Goal: Transaction & Acquisition: Obtain resource

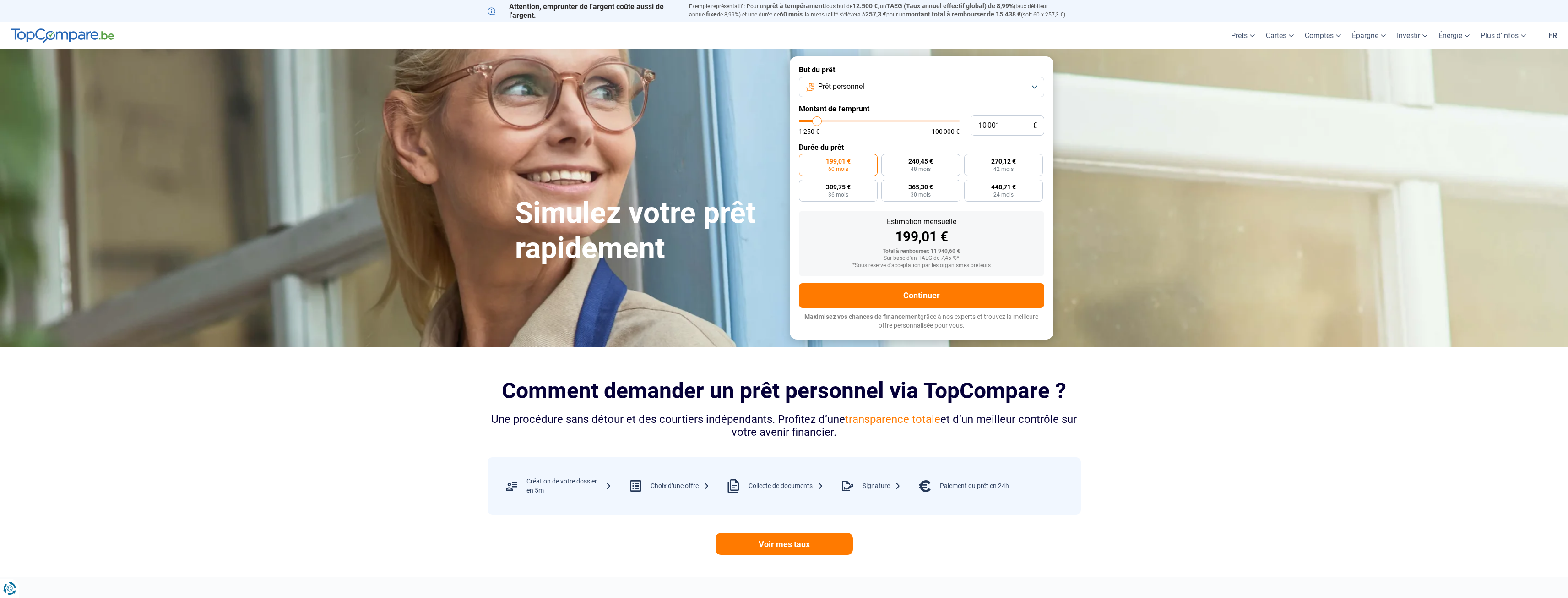
click at [848, 91] on span "Prêt personnel" at bounding box center [841, 86] width 46 height 10
click at [850, 166] on span "Prêt travaux" at bounding box center [837, 166] width 39 height 10
type input "12 500"
type input "12500"
type input "13 000"
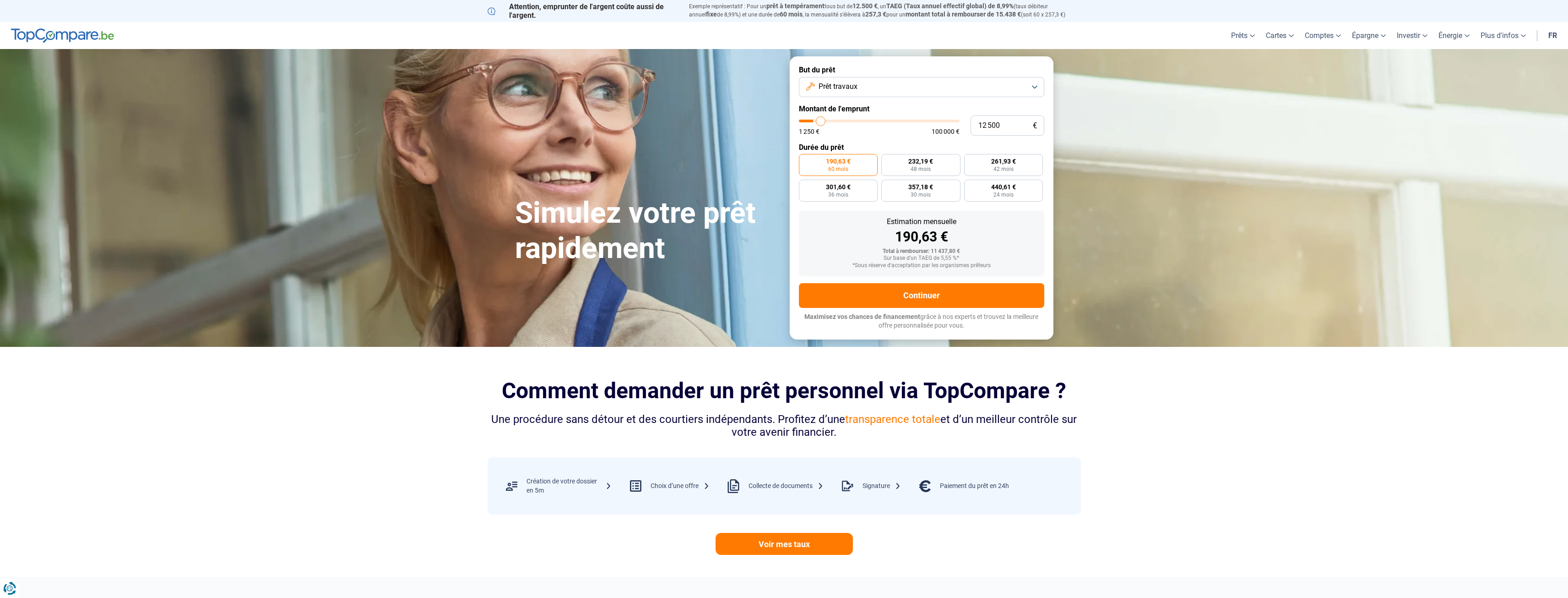
type input "13000"
type input "13 250"
type input "13250"
type input "13 500"
type input "13500"
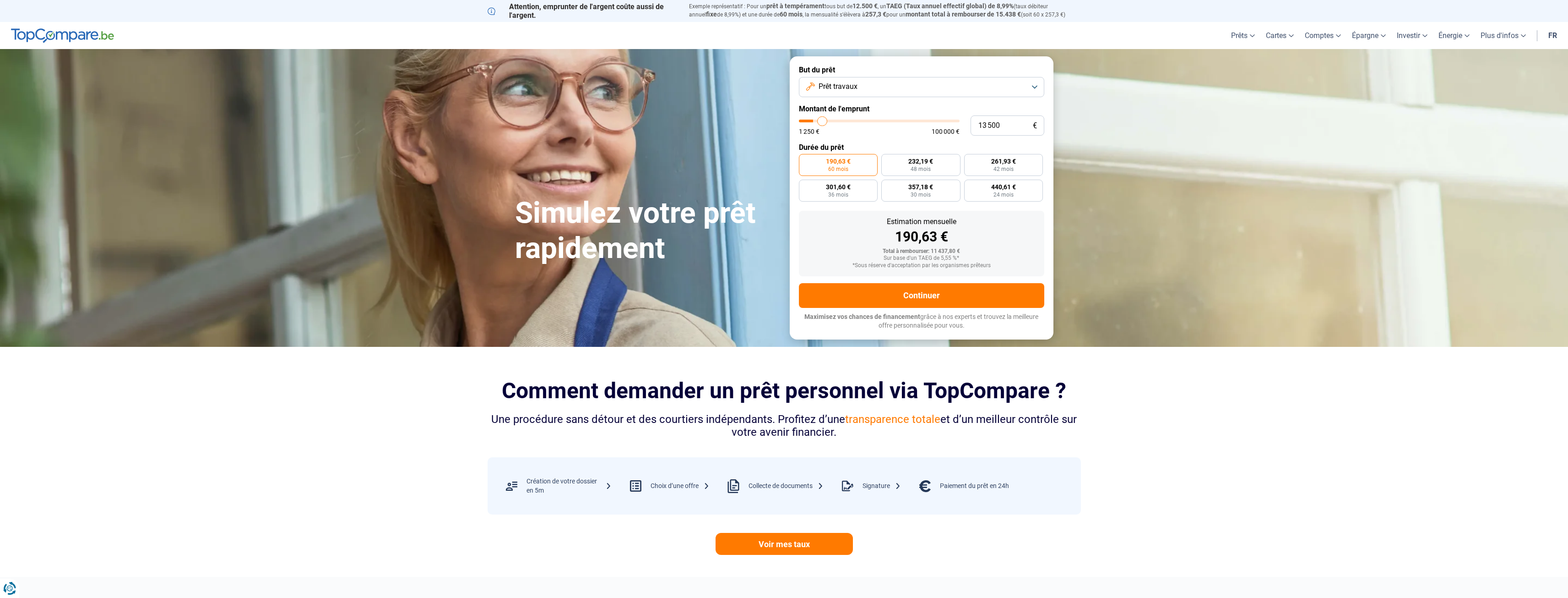
type input "14 250"
type input "14250"
type input "14 750"
type input "14750"
type input "15 000"
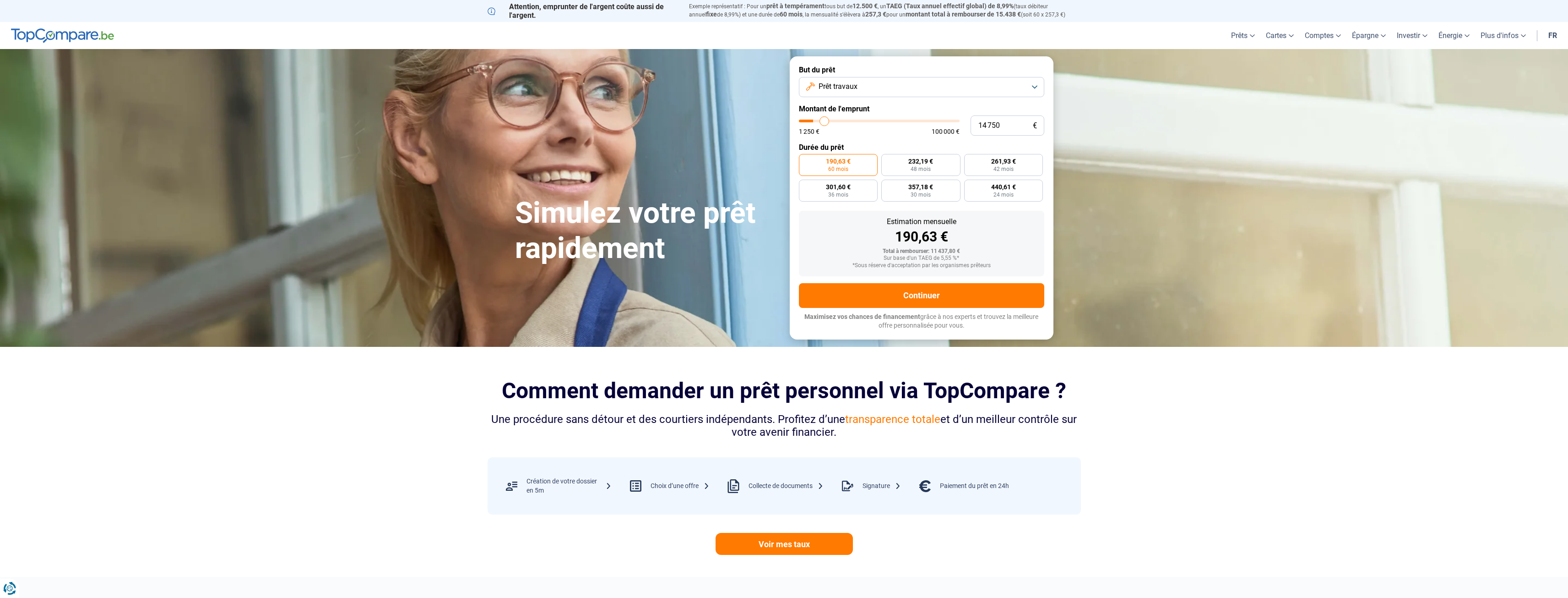
type input "15000"
type input "15 750"
type input "15750"
type input "16 250"
type input "16250"
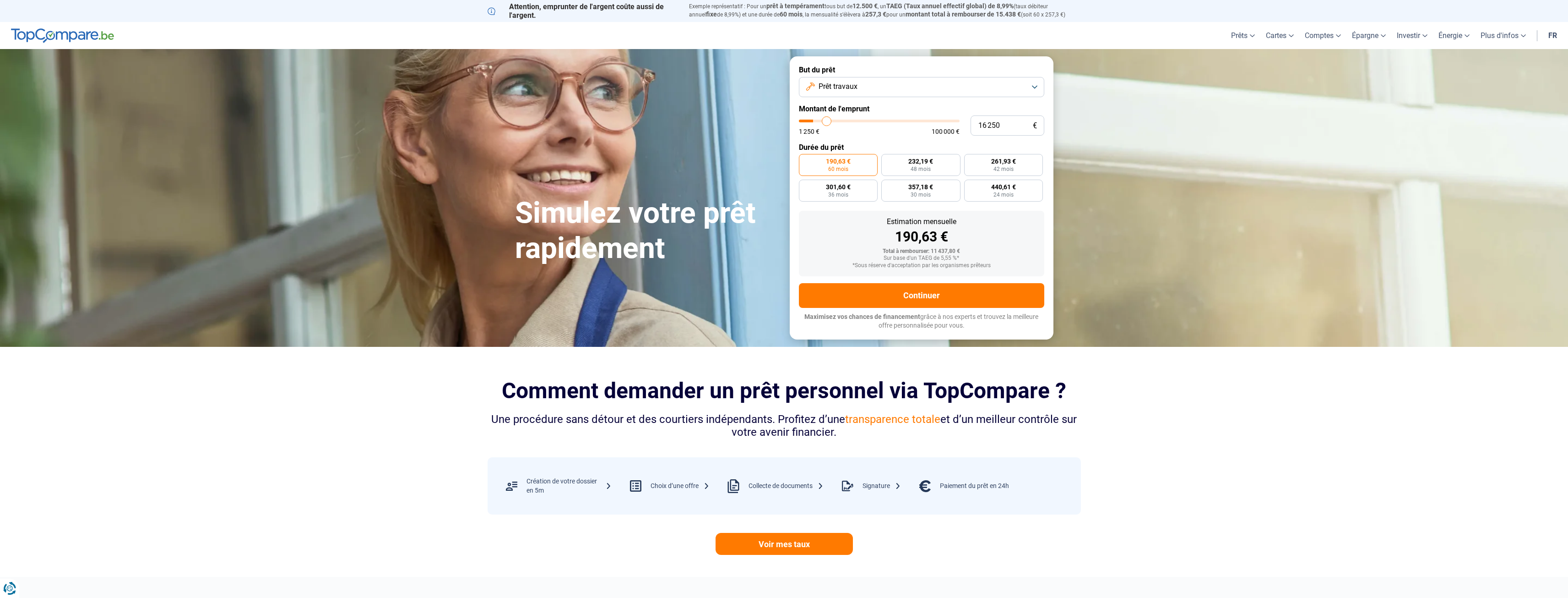
type input "16 500"
type input "16500"
type input "17 500"
type input "17500"
type input "17 750"
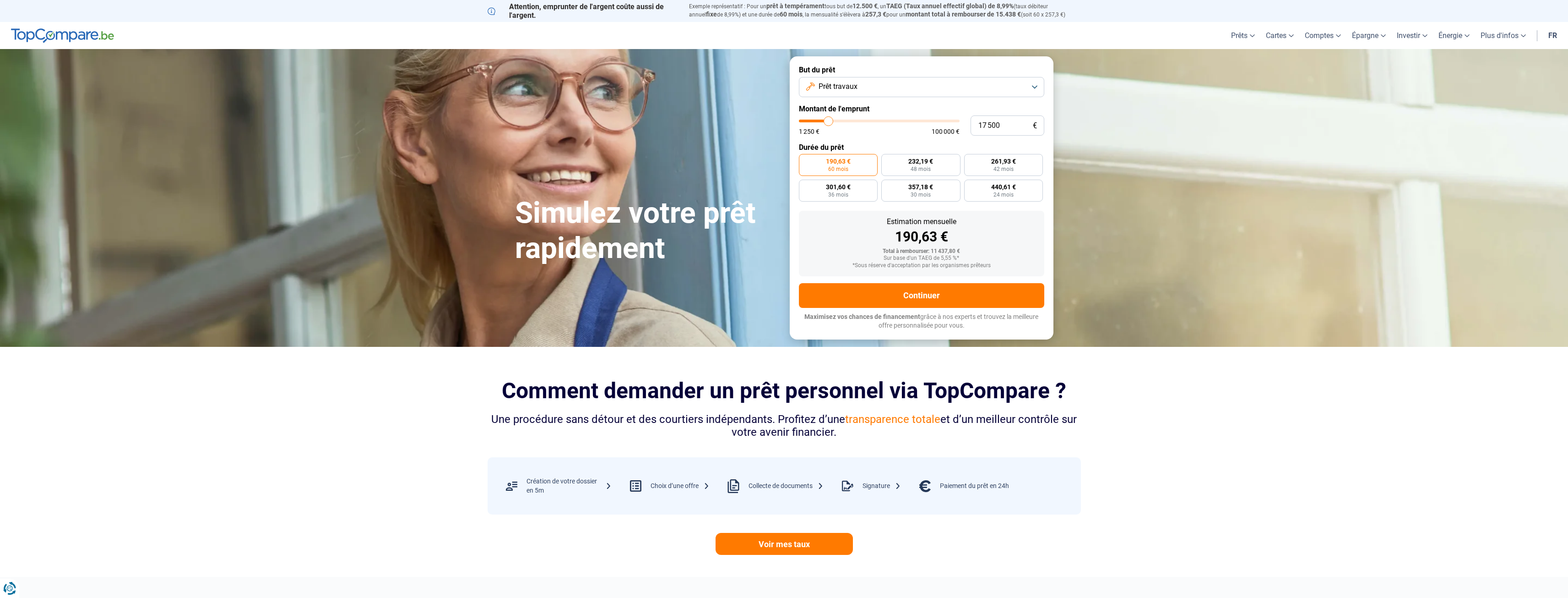
type input "17750"
type input "18 000"
type input "18000"
type input "19 250"
type input "19250"
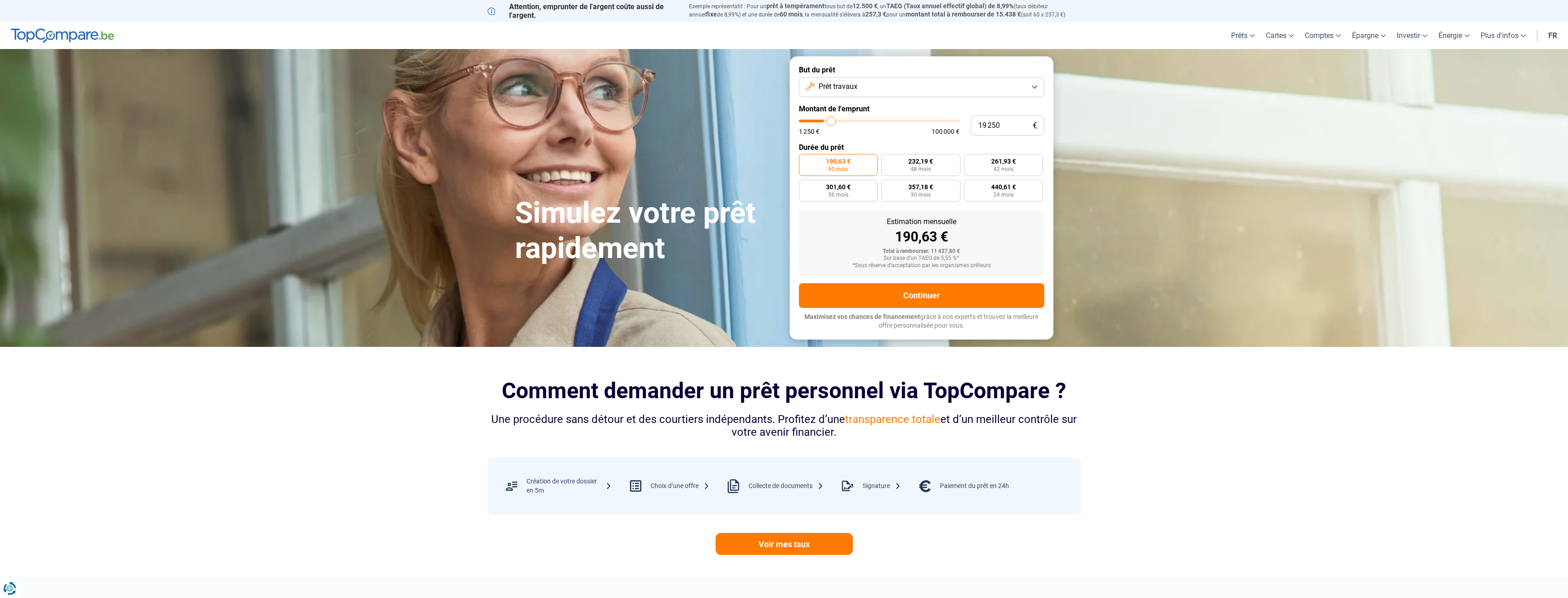
type input "19 750"
type input "19750"
type input "20 250"
type input "20250"
type input "22 750"
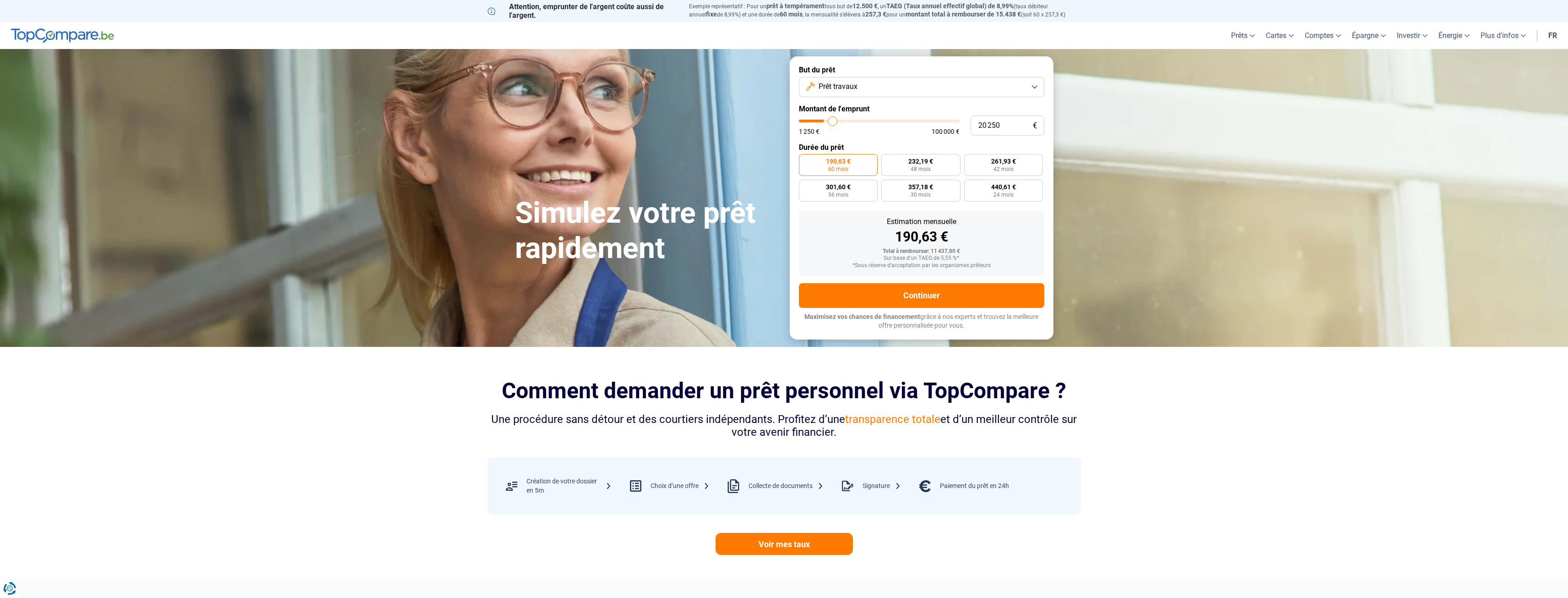
type input "22750"
type input "23 750"
type input "23750"
type input "25 000"
type input "25000"
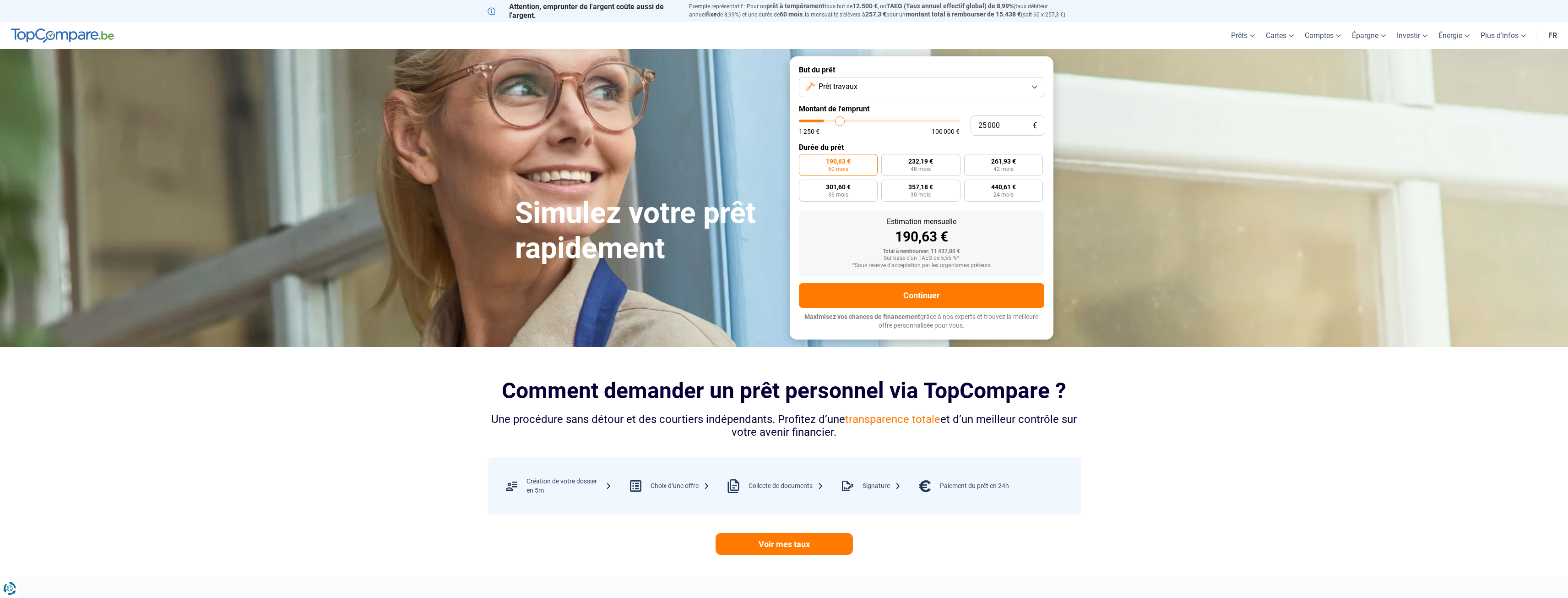
type input "27 750"
type input "27750"
type input "29 000"
type input "29000"
type input "30 500"
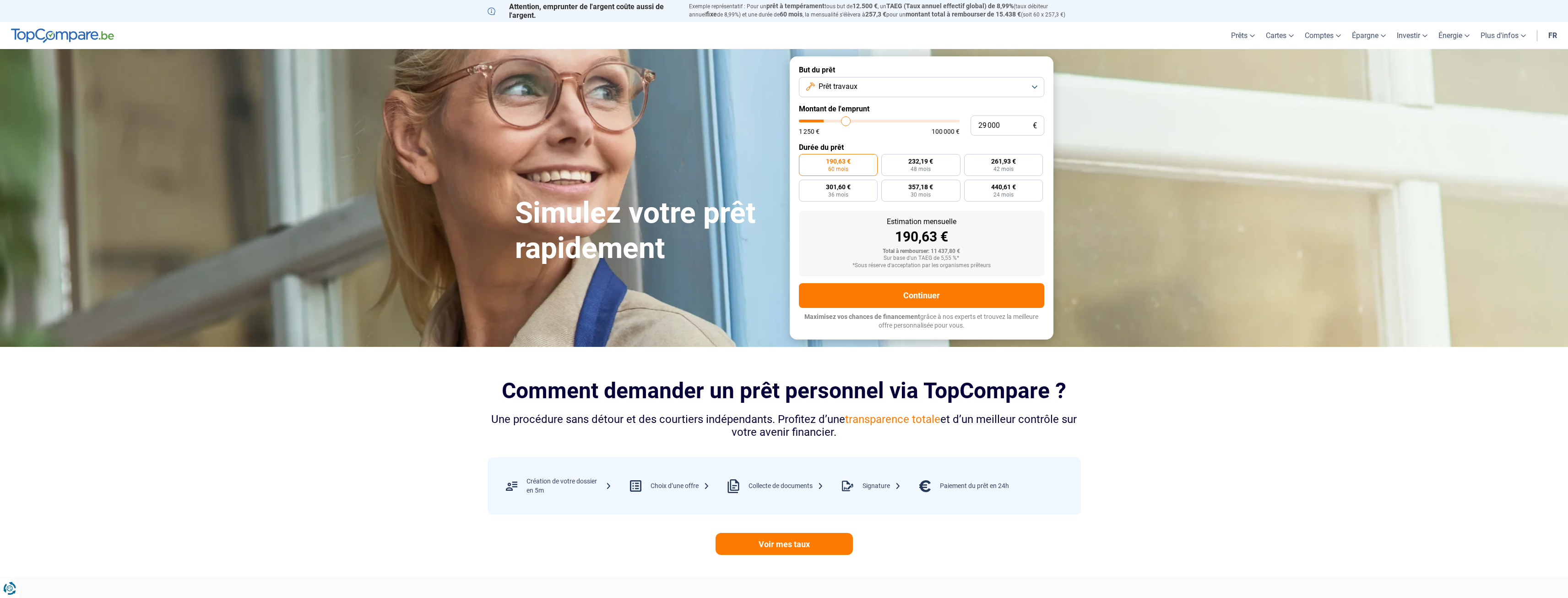
type input "30500"
type input "32 250"
type input "32250"
type input "33 500"
type input "33500"
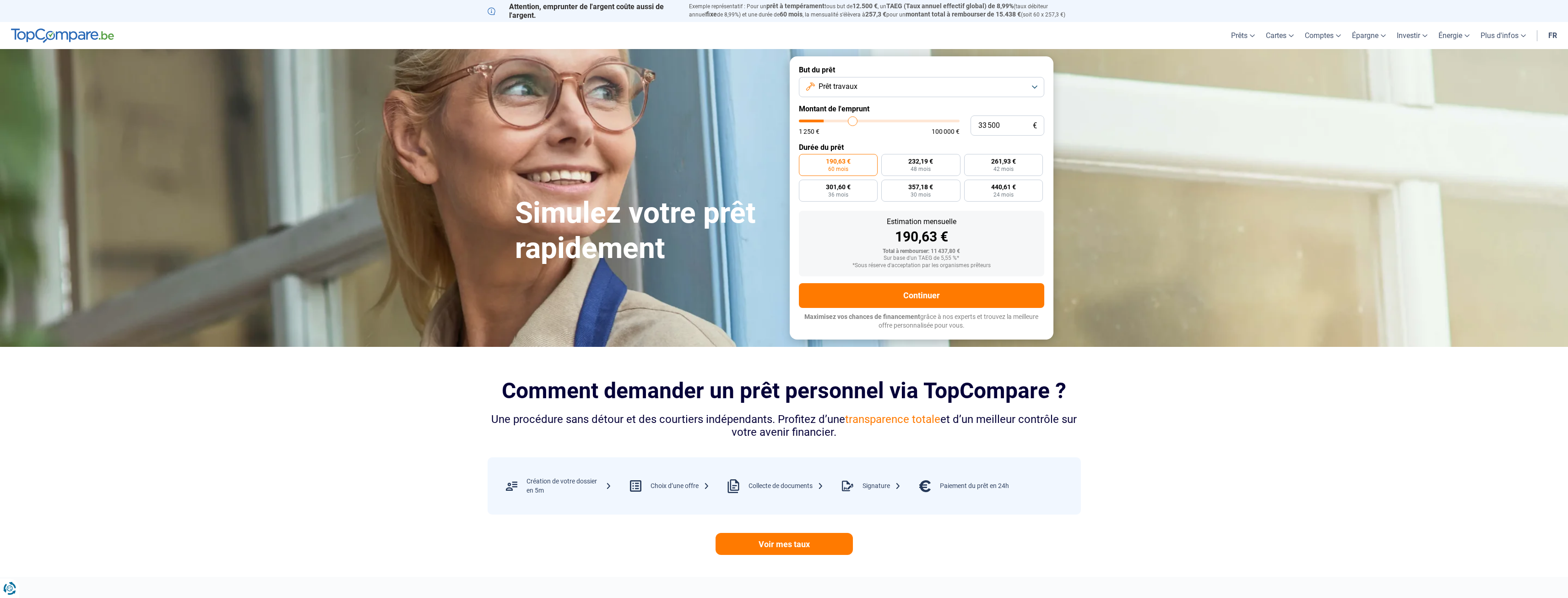
type input "34 750"
type input "34750"
type input "36 250"
type input "36250"
type input "37 250"
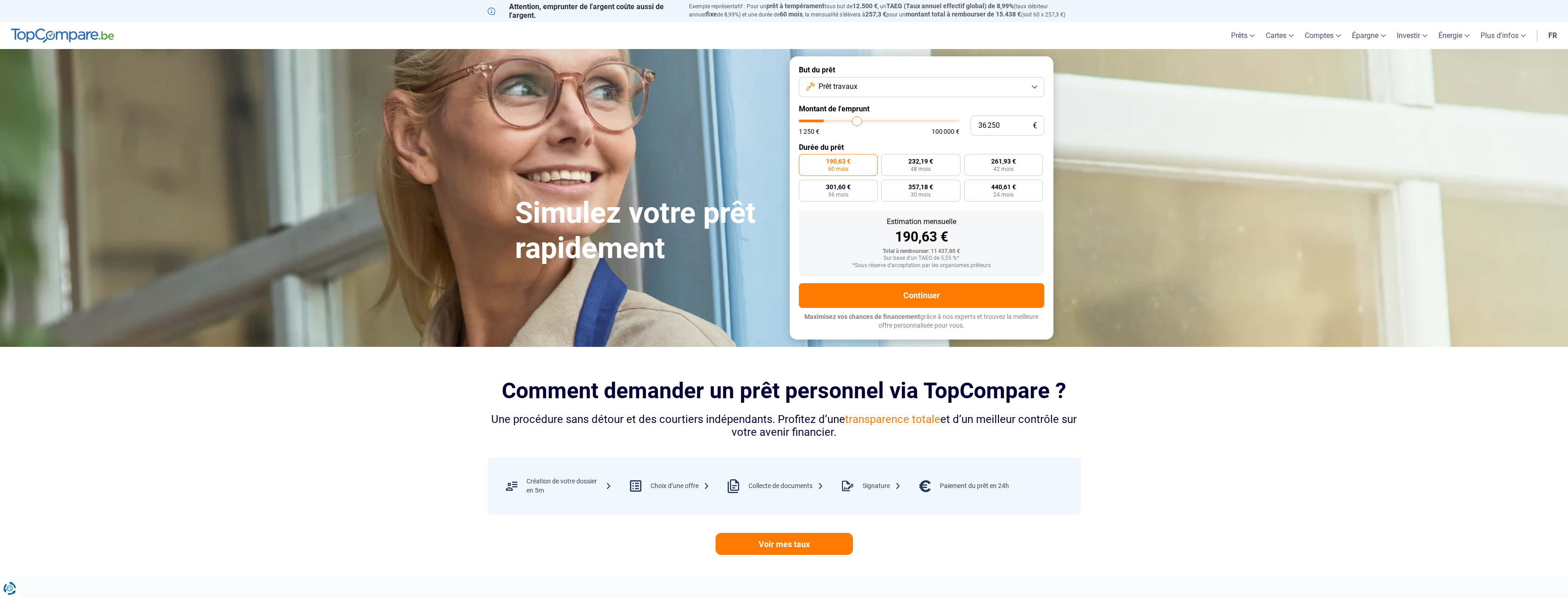
type input "37250"
type input "38 250"
type input "38250"
type input "40 750"
type input "40750"
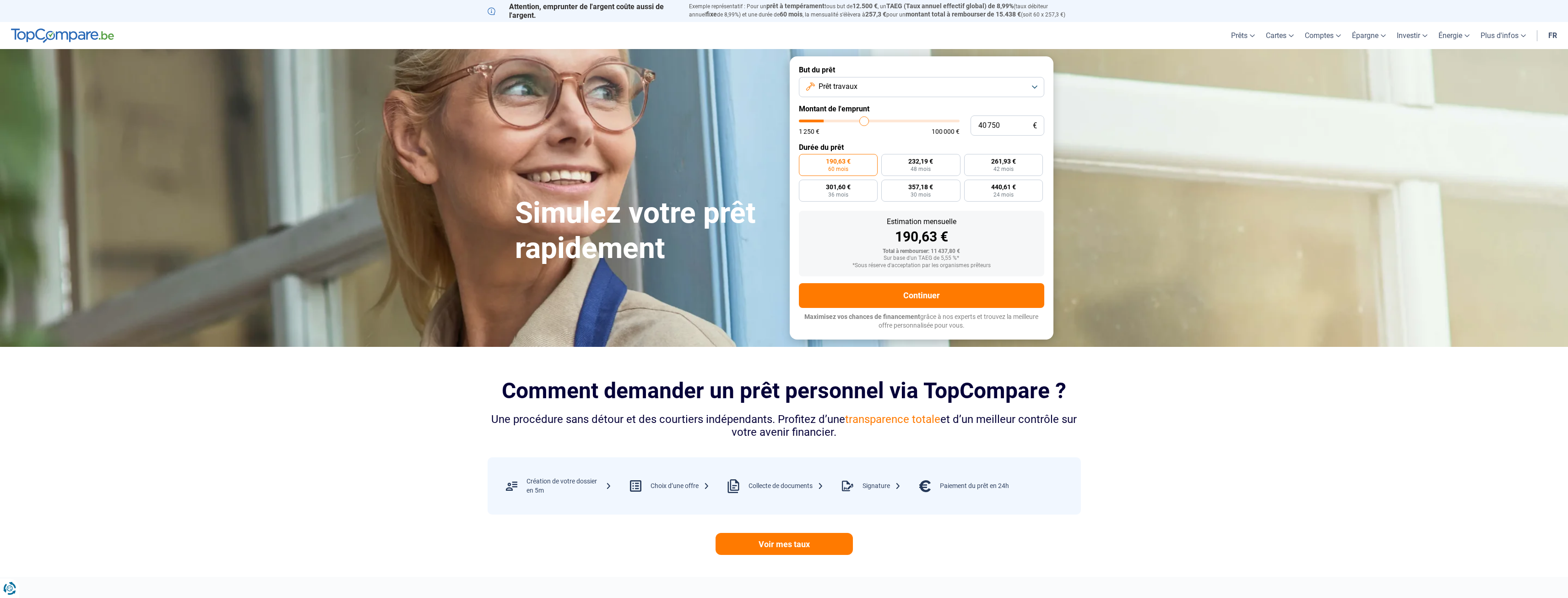
type input "42 000"
type input "42000"
type input "43 000"
type input "43000"
type input "44 000"
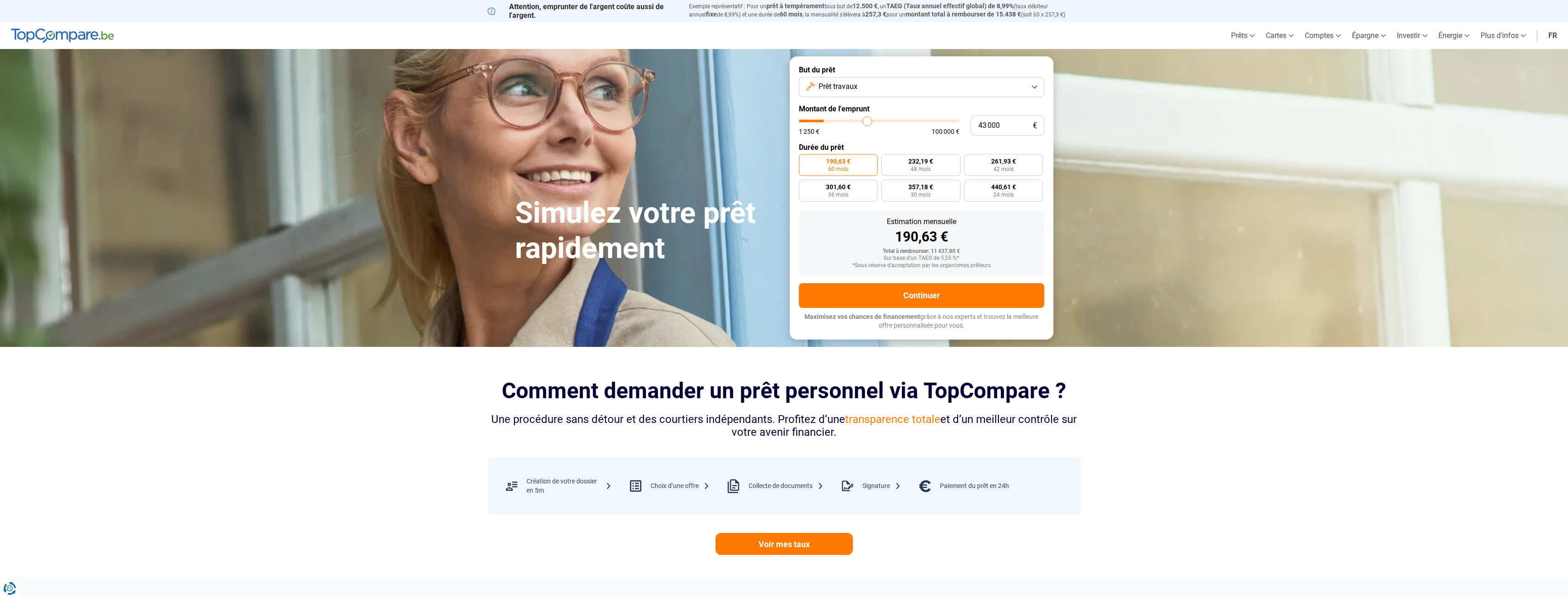
type input "44000"
type input "45 000"
type input "45000"
type input "45 250"
type input "45250"
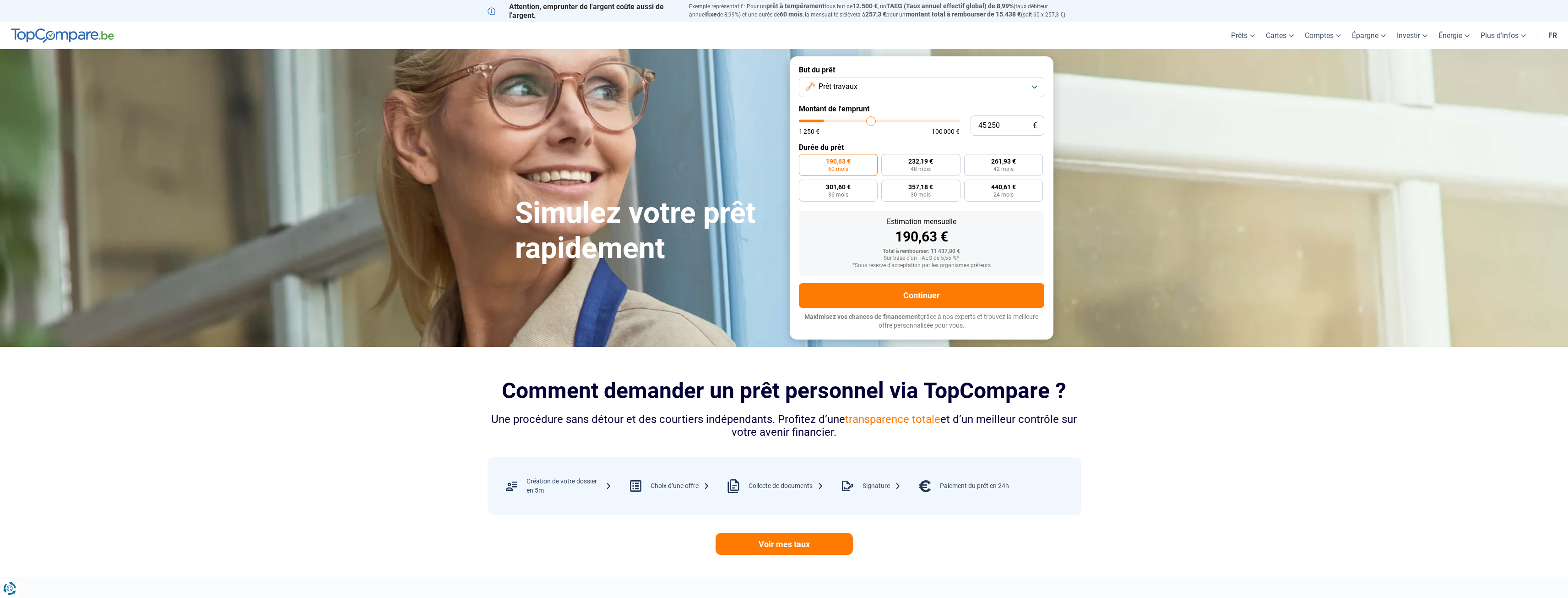
type input "45 500"
type input "45500"
type input "45 750"
type input "45750"
type input "46 000"
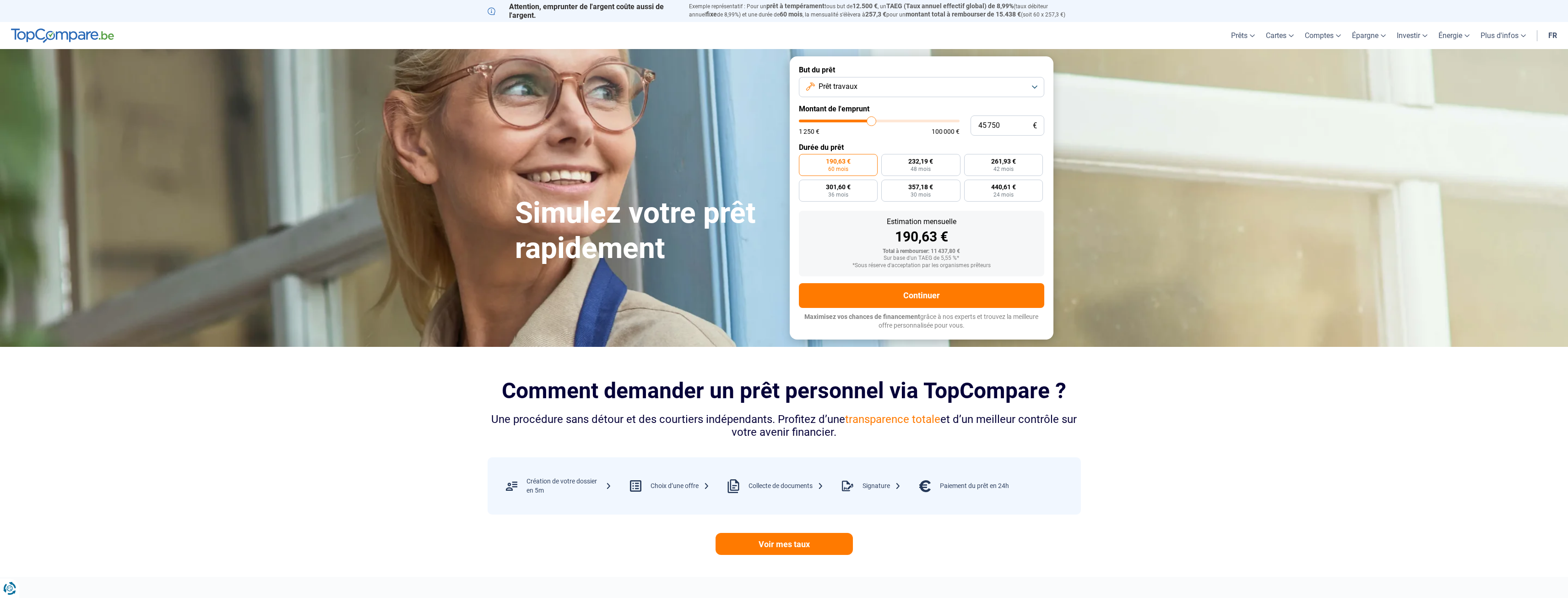
type input "46000"
type input "46 500"
type input "46500"
type input "46 750"
type input "46750"
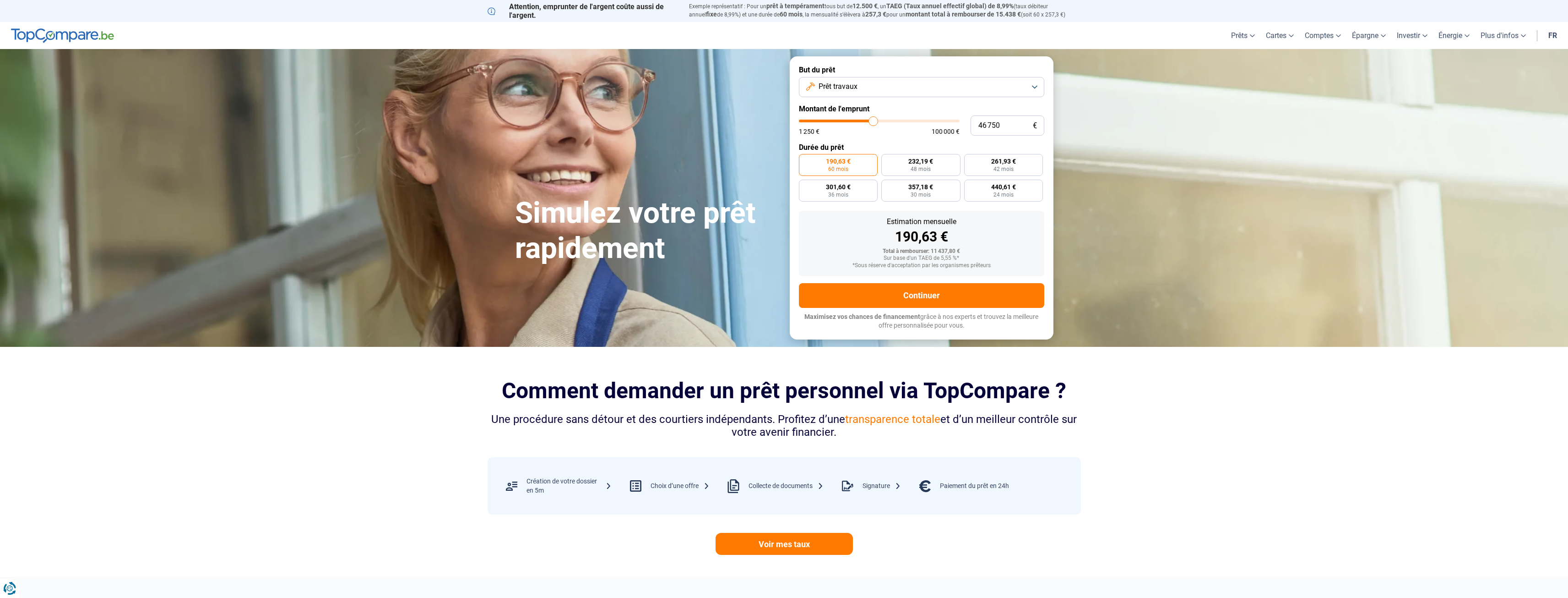
type input "47 000"
type input "47000"
type input "47 250"
type input "47250"
type input "47 500"
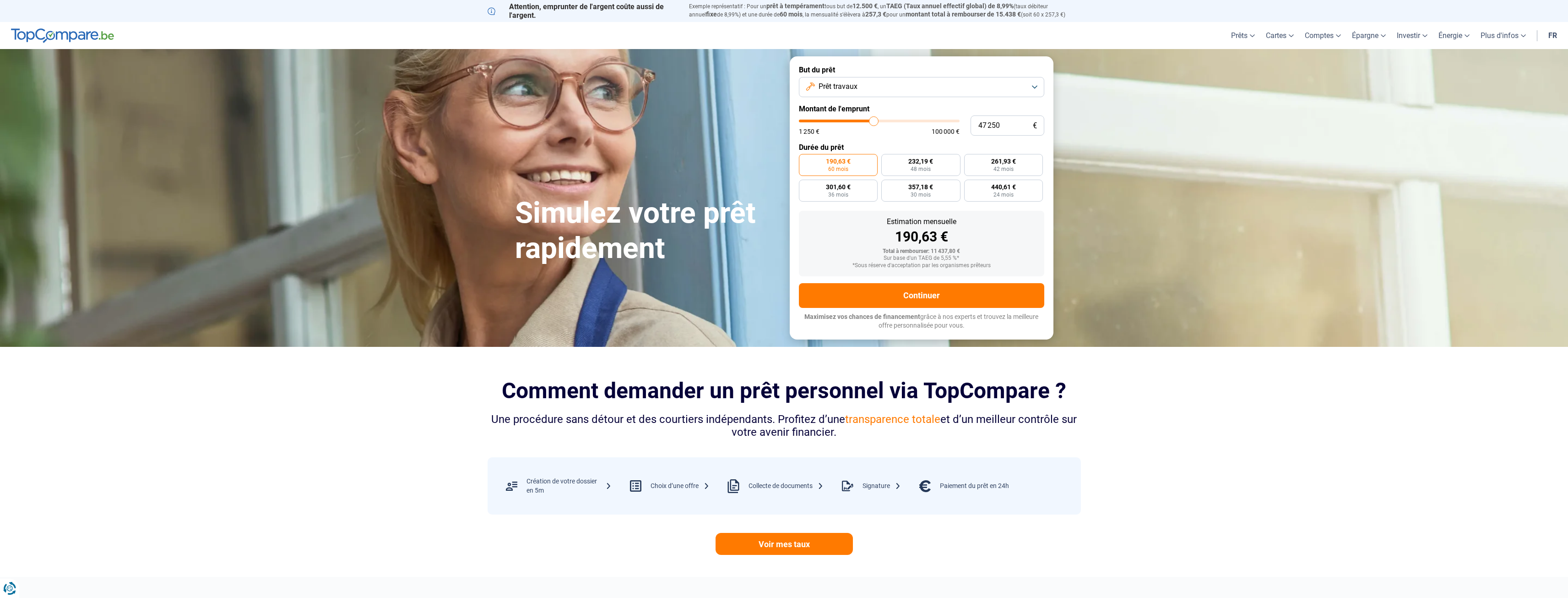
type input "47500"
type input "48 000"
type input "48000"
type input "48 250"
type input "48250"
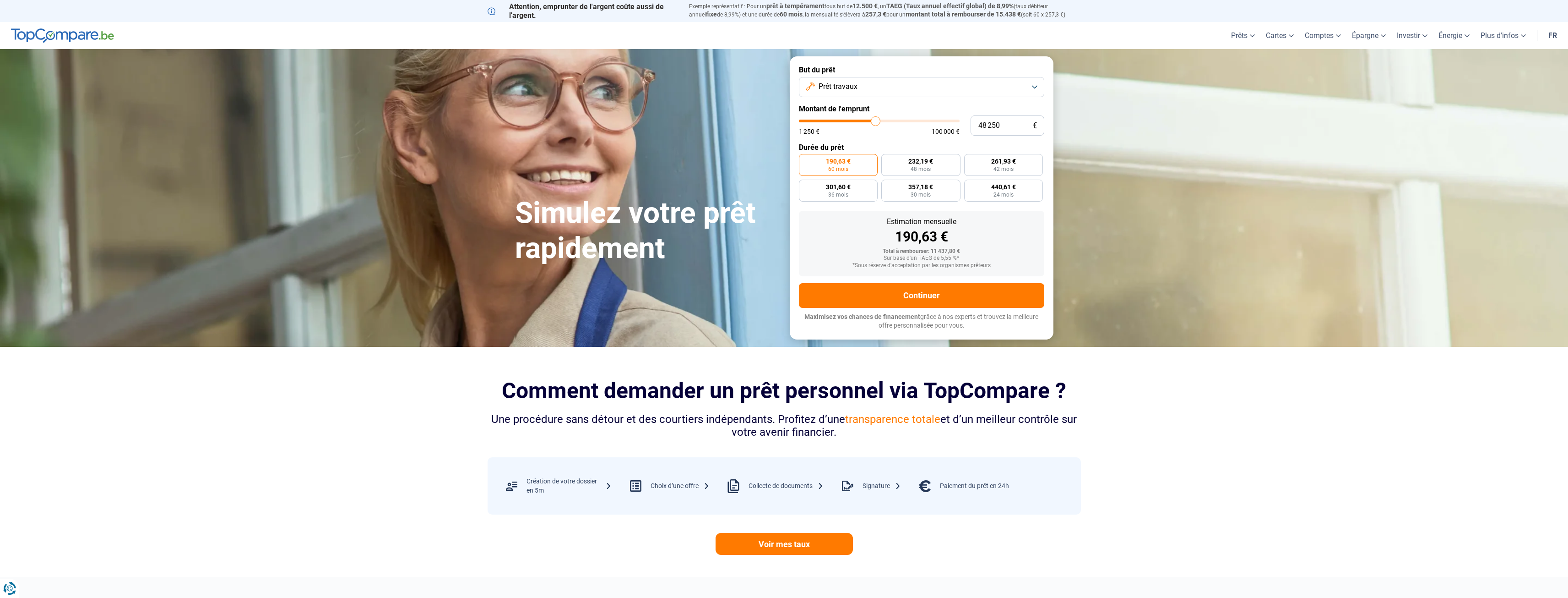
type input "48 500"
type input "48500"
type input "48 750"
type input "48750"
type input "49 000"
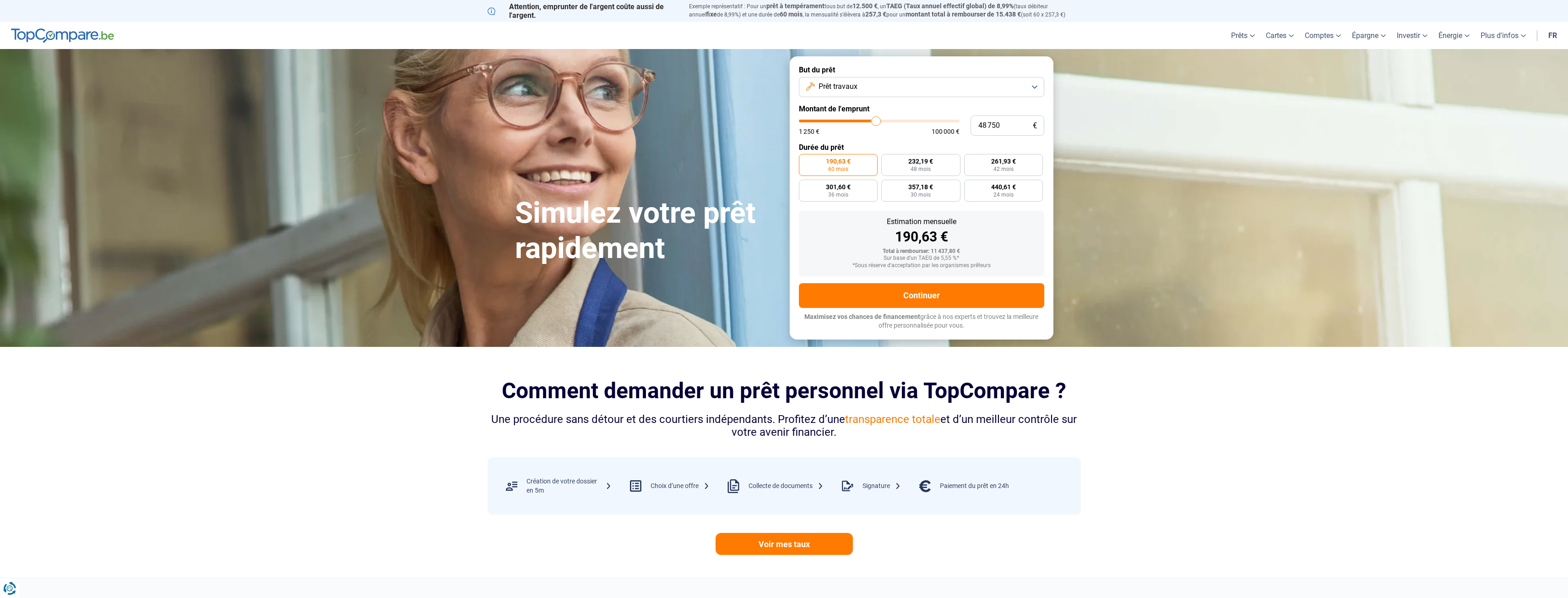
type input "49000"
type input "49 500"
type input "49500"
type input "49 750"
type input "49750"
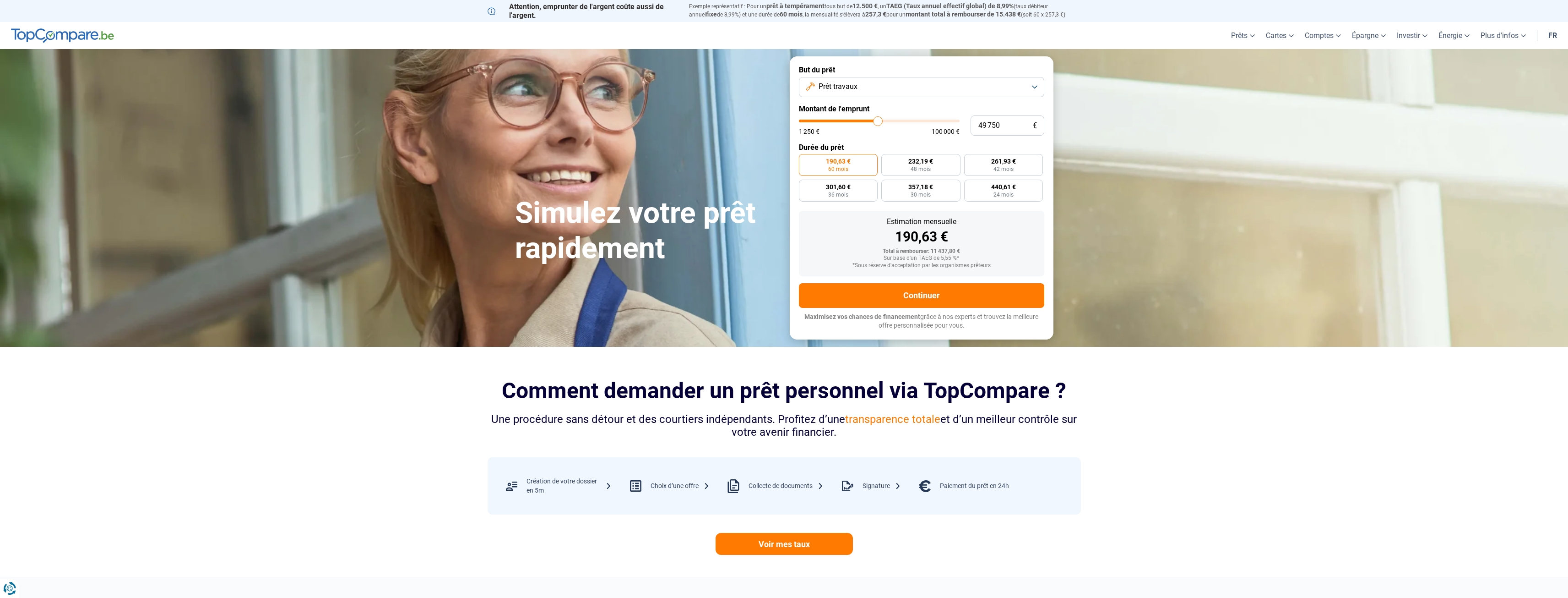
type input "50 000"
type input "50000"
type input "50 250"
type input "50250"
type input "49 750"
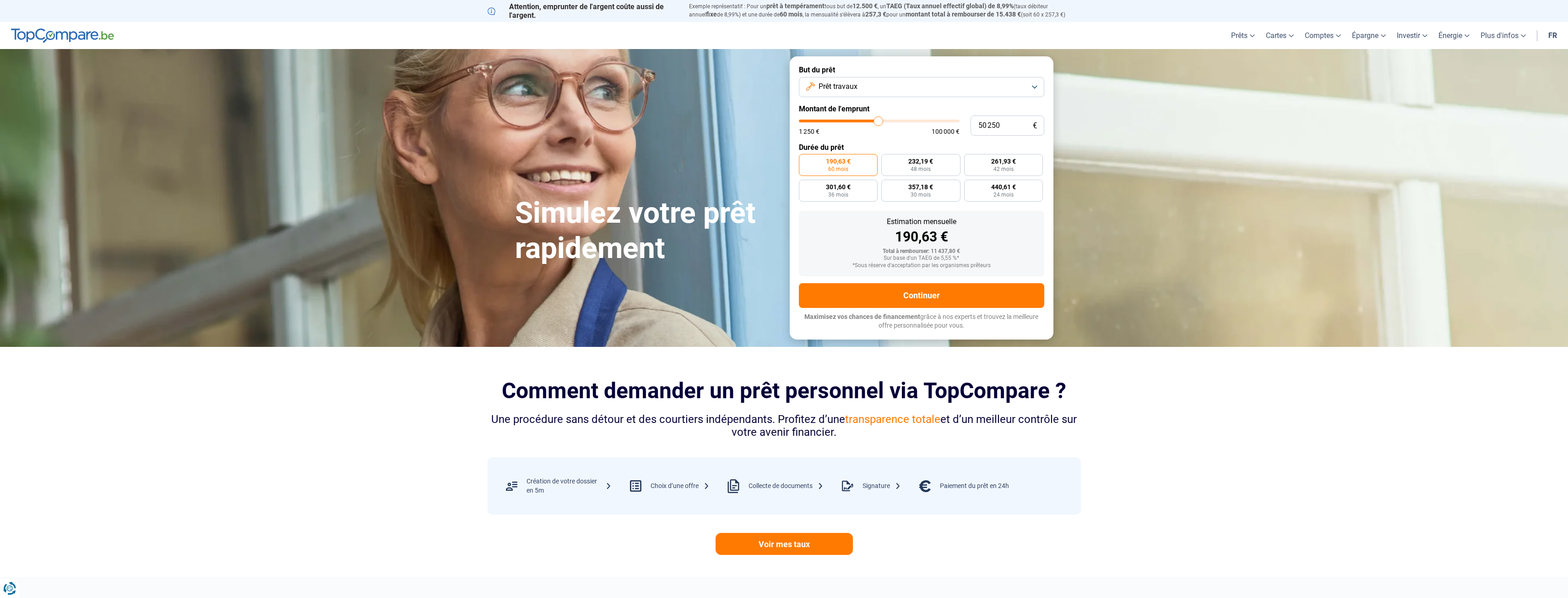
type input "49750"
type input "48 750"
type input "48750"
type input "48 500"
type input "48500"
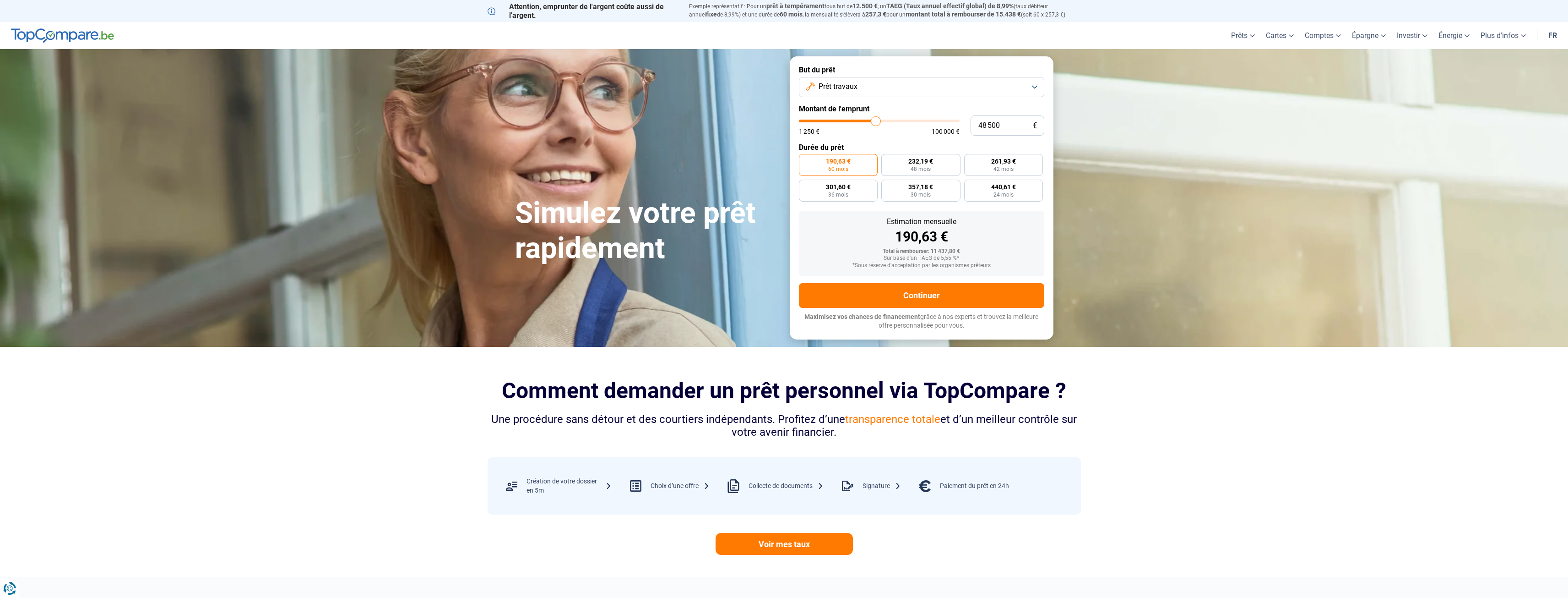
type input "47 500"
type input "47500"
type input "47 250"
type input "47250"
type input "47 000"
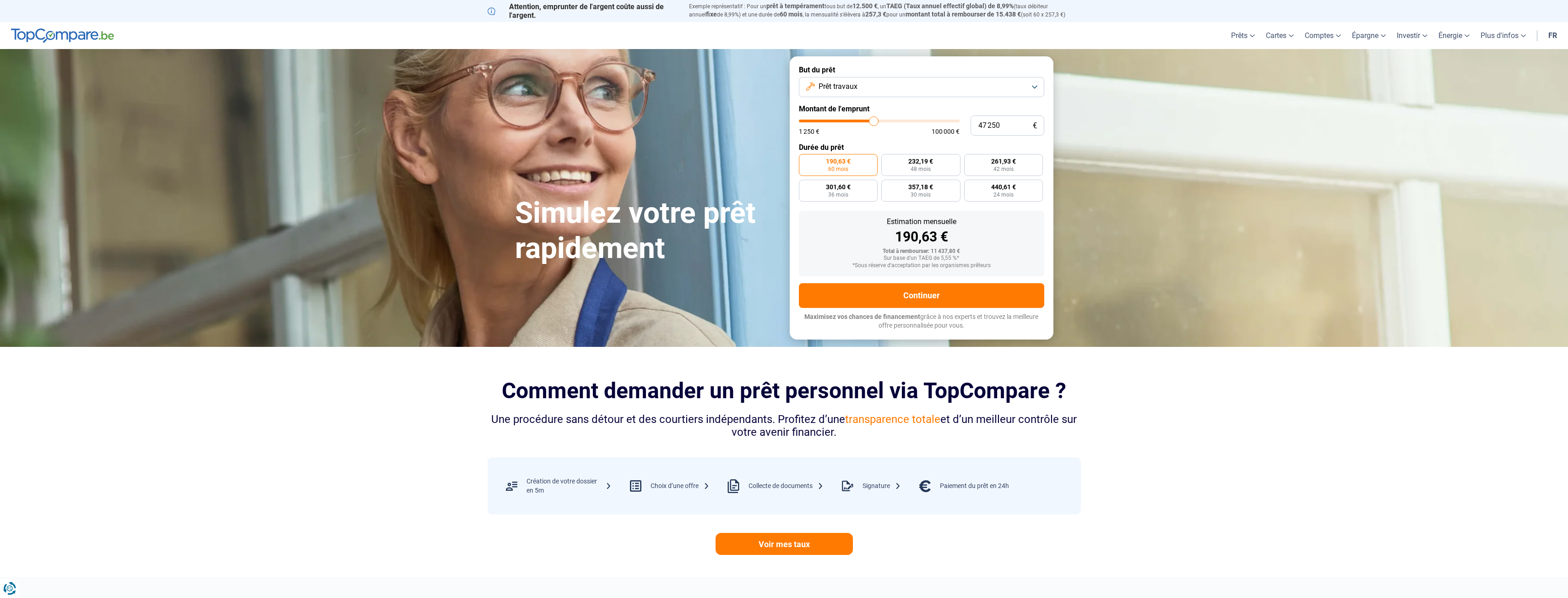
type input "47000"
type input "46 750"
type input "46750"
type input "46 500"
type input "46500"
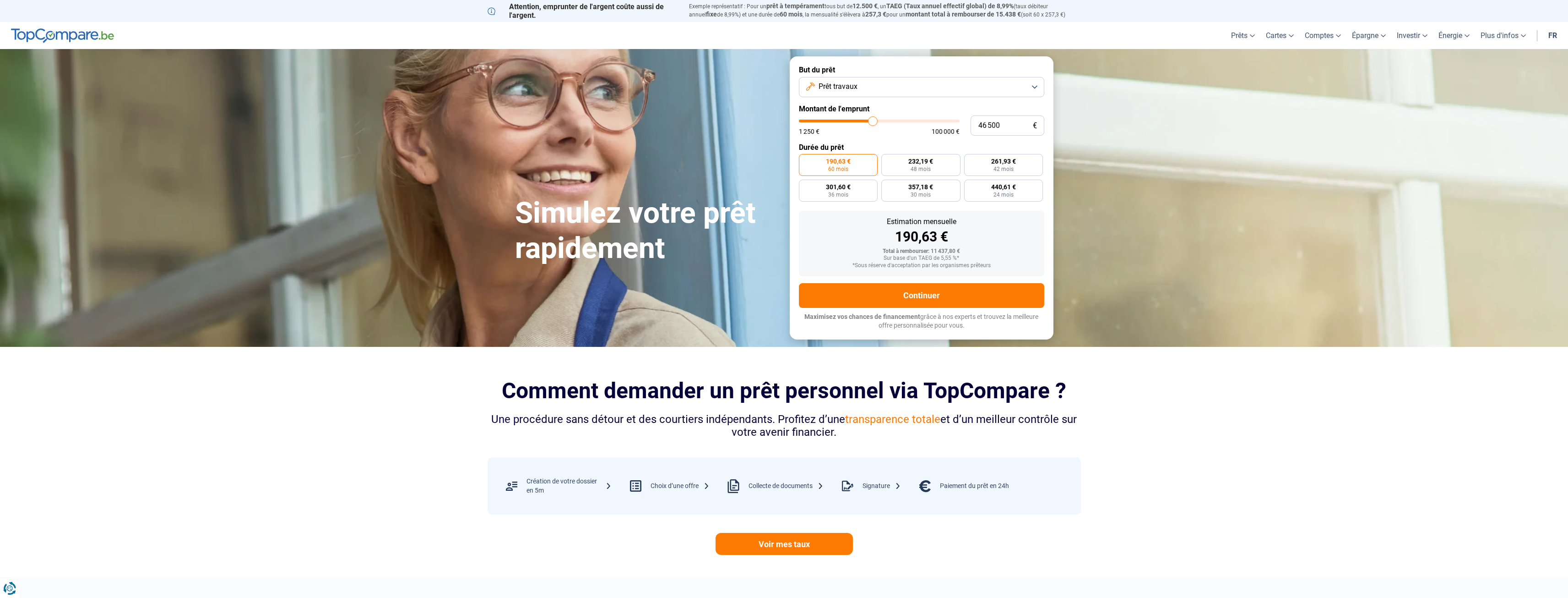
type input "46 000"
type input "46000"
type input "45 750"
type input "45750"
type input "45 500"
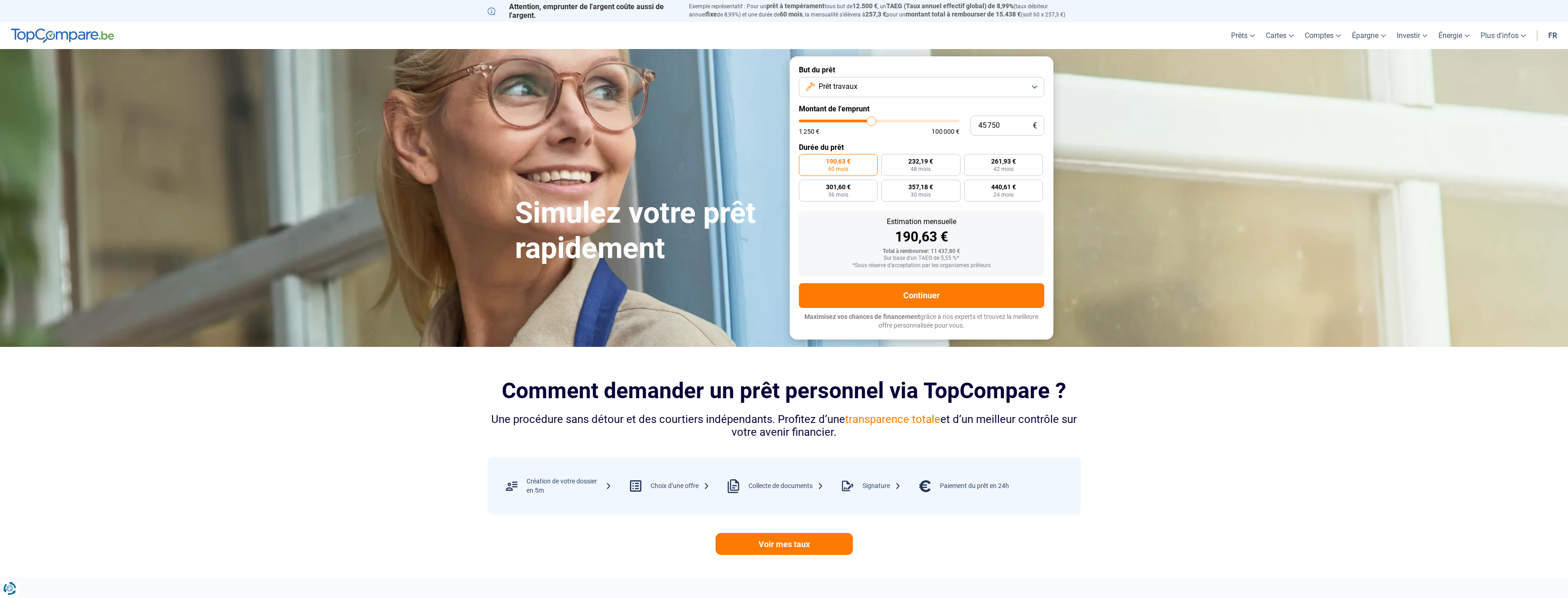
type input "45500"
type input "45 250"
type input "45250"
type input "45 000"
type input "45000"
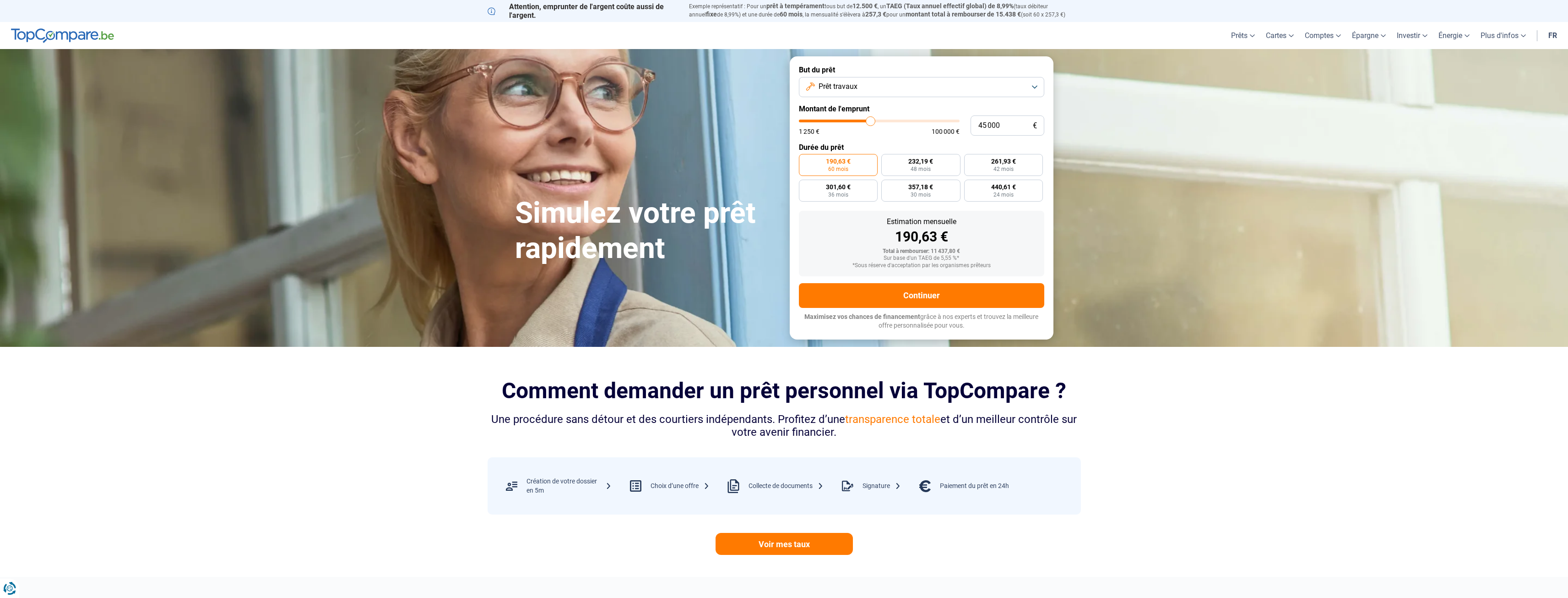
type input "44 500"
type input "44500"
type input "44 250"
type input "44250"
type input "44 000"
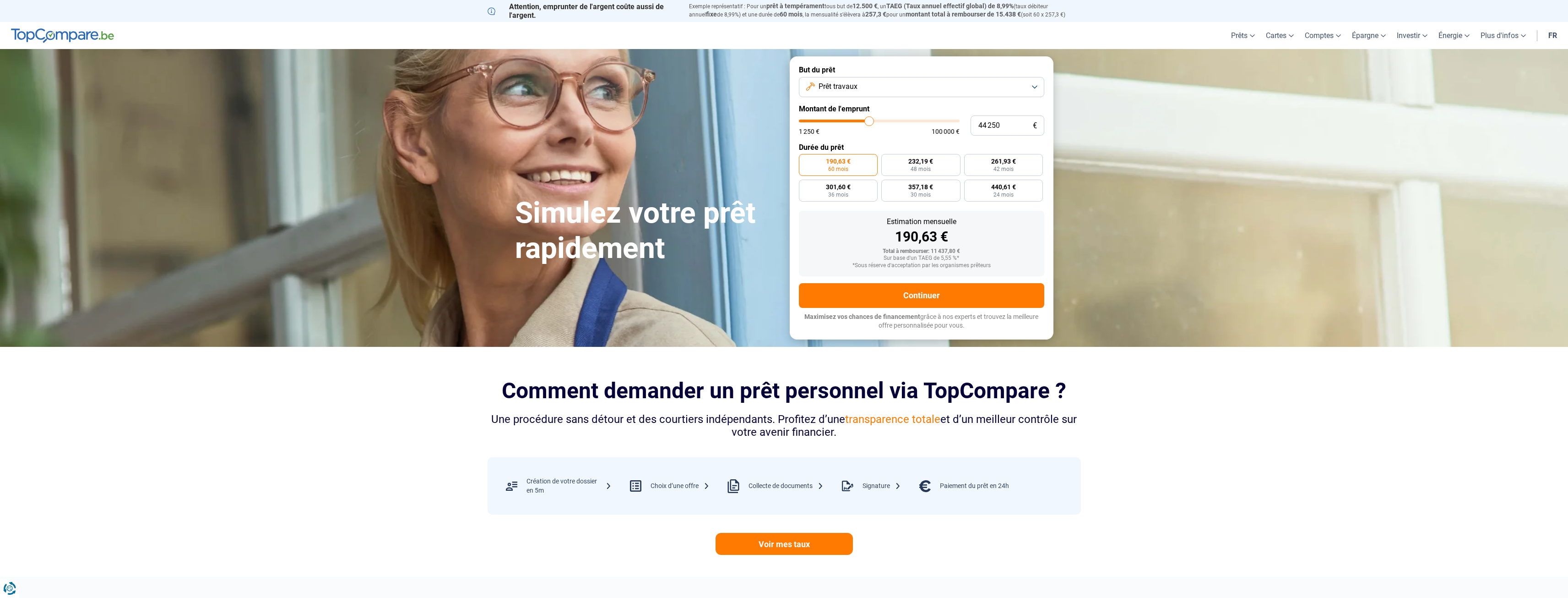
type input "44000"
type input "43 750"
type input "43750"
type input "43 500"
type input "43500"
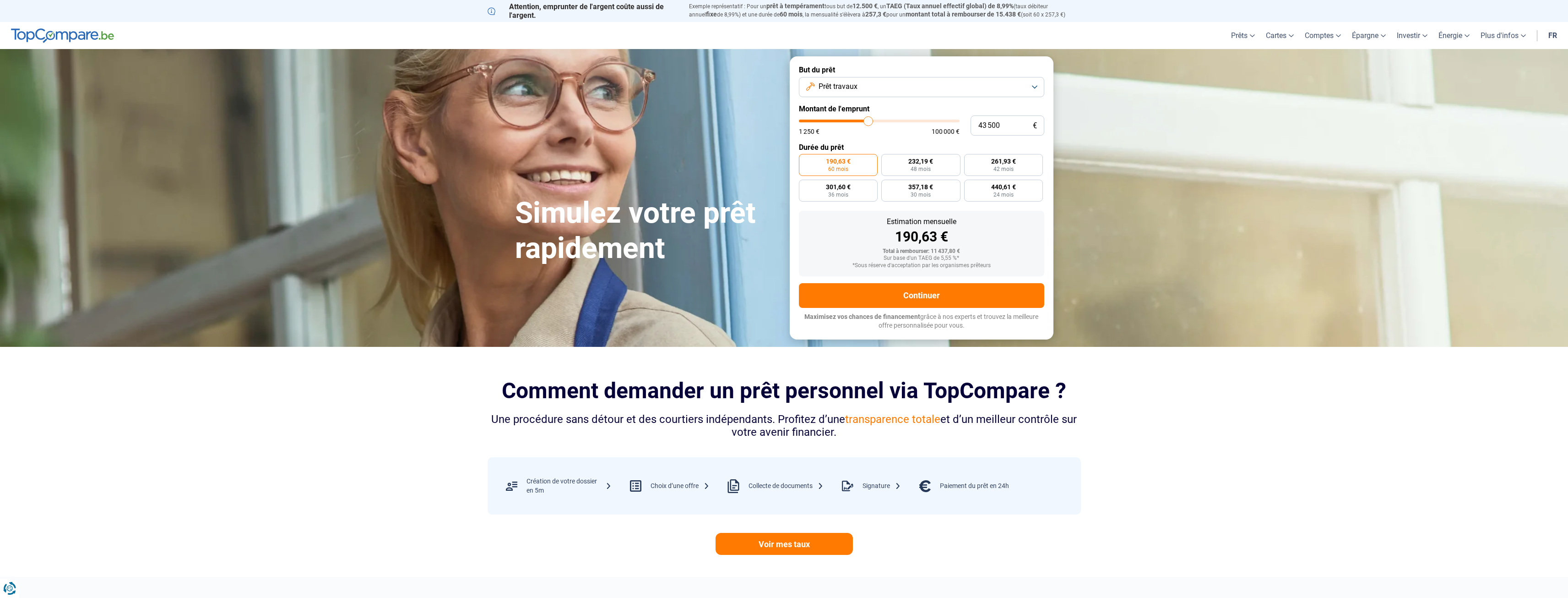
type input "43 000"
type input "43000"
type input "42 750"
type input "42750"
type input "42 500"
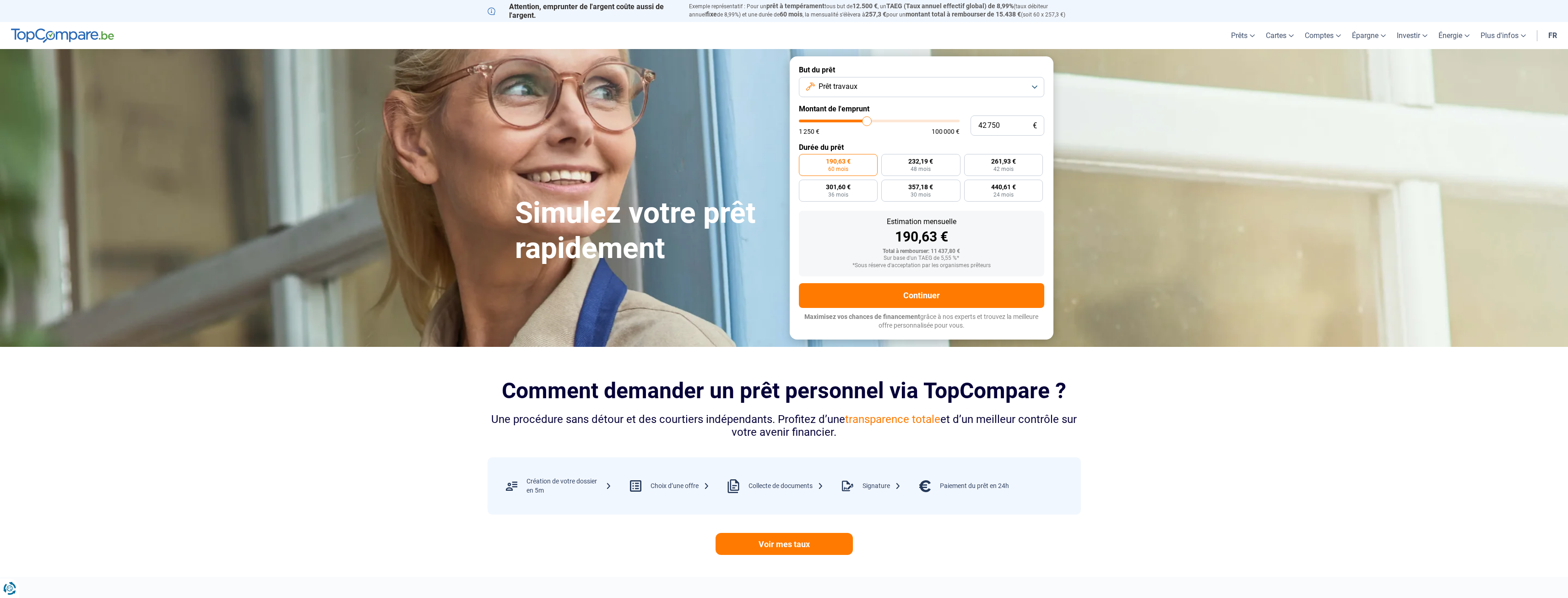
type input "42500"
type input "42 250"
type input "42250"
type input "42 000"
type input "42000"
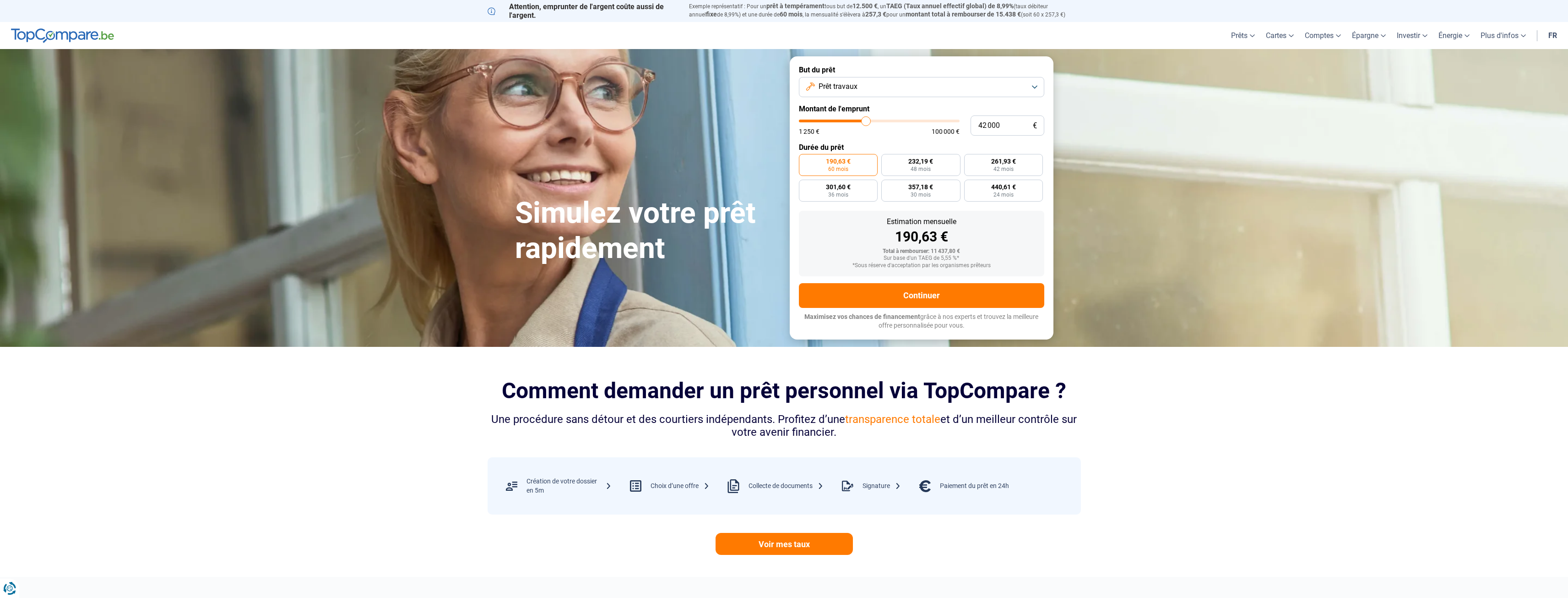
type input "41 500"
type input "41500"
type input "41 250"
type input "41250"
type input "41 000"
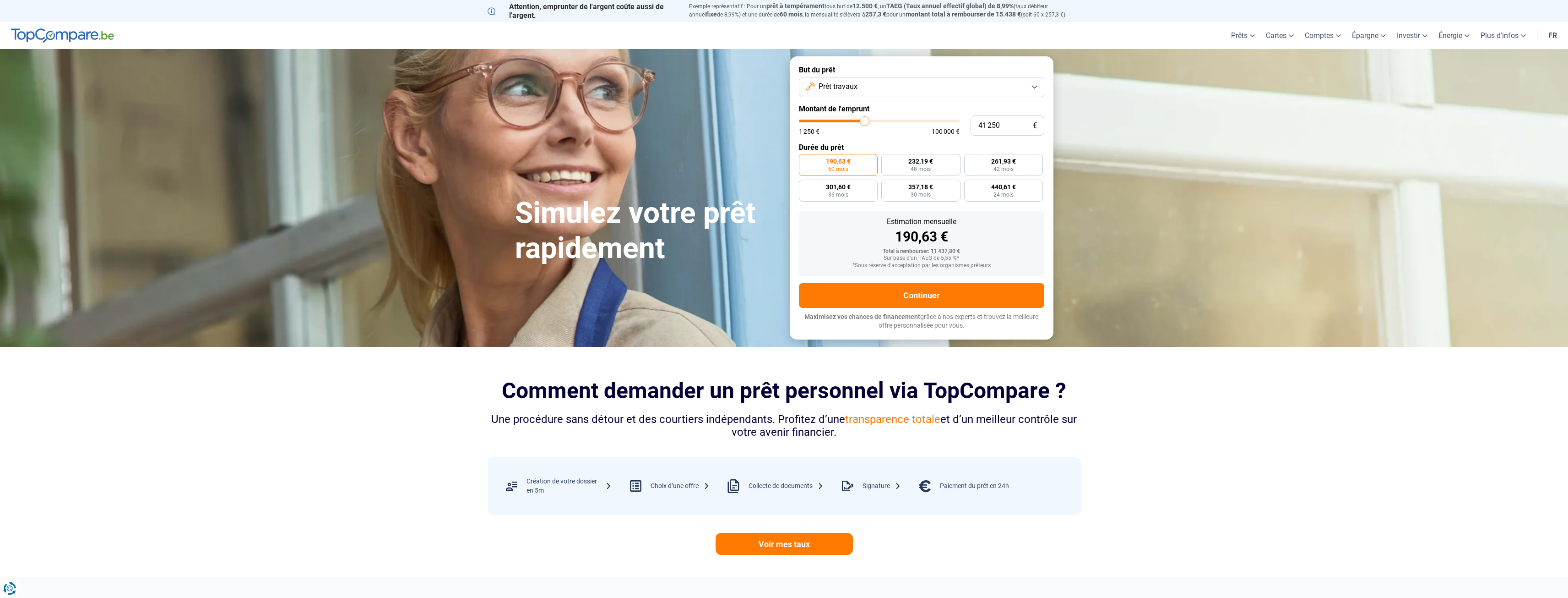
type input "41000"
type input "40 750"
type input "40750"
type input "40 250"
type input "40250"
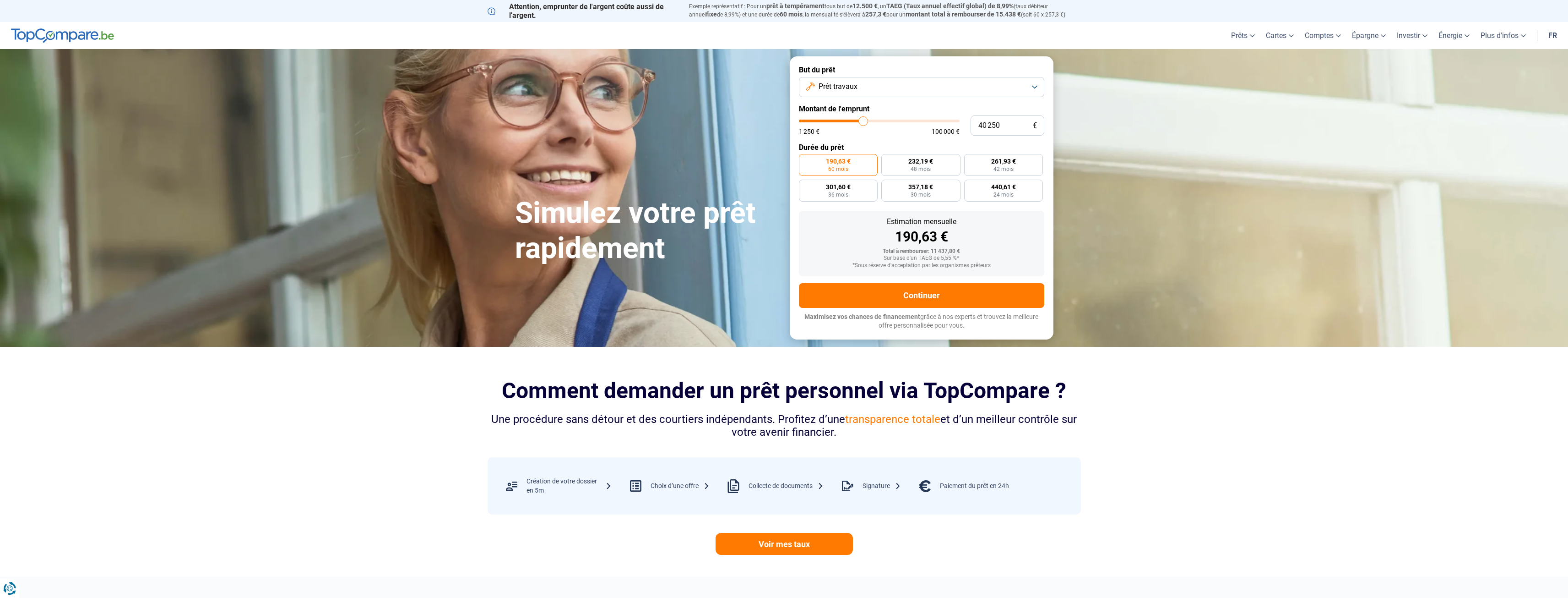
type input "40 000"
type input "40000"
type input "39 750"
type input "39750"
type input "39 500"
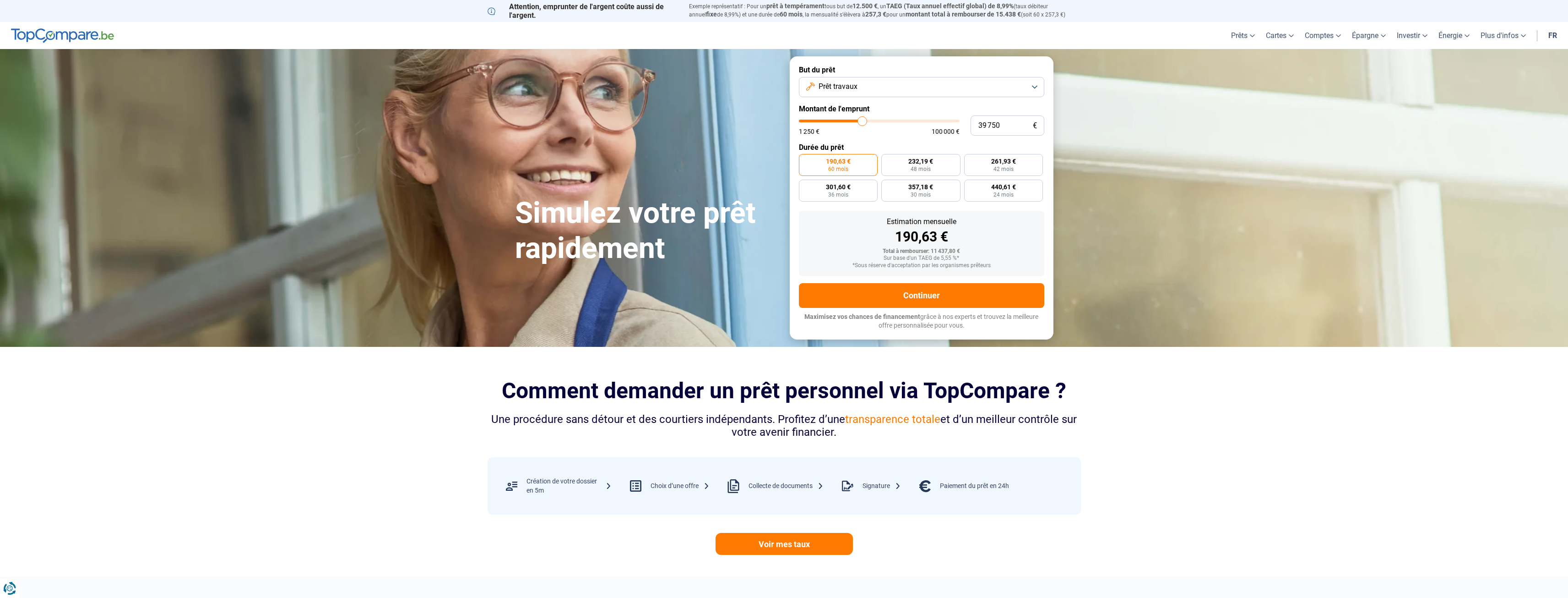
type input "39500"
type input "39 250"
type input "39250"
type input "38 750"
type input "38750"
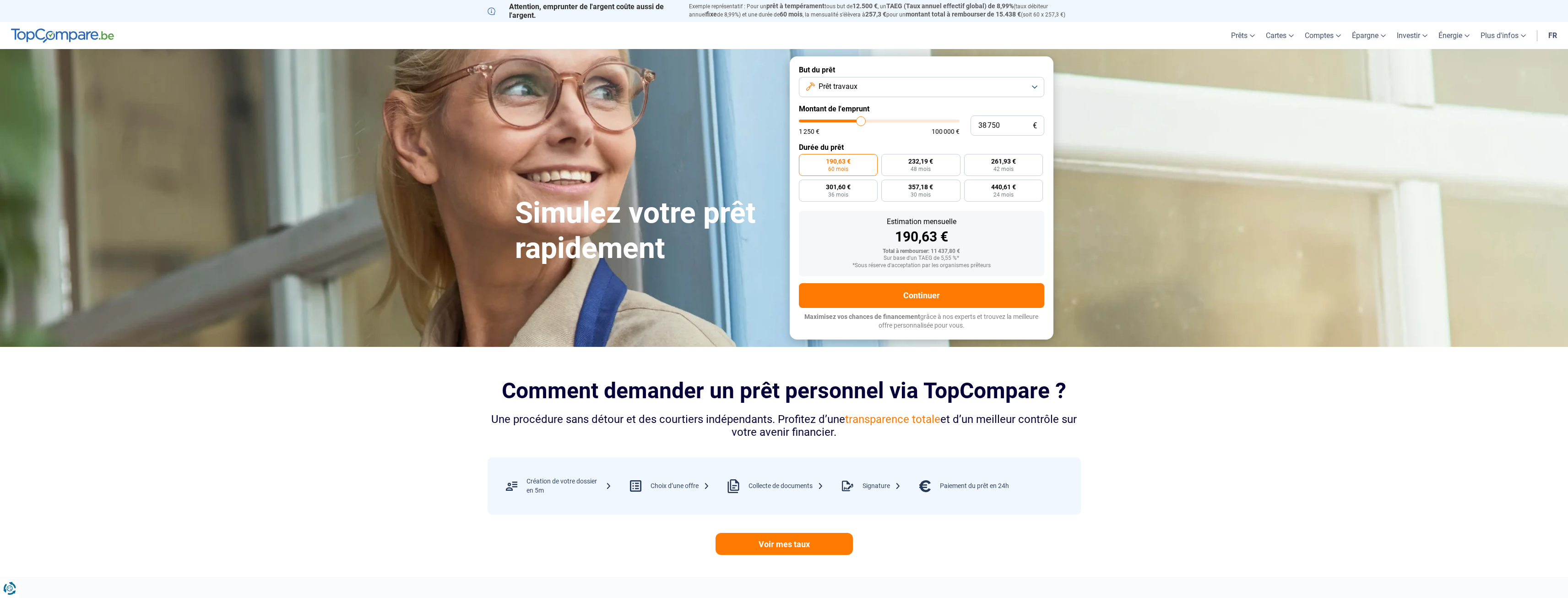
type input "38 500"
type input "38500"
type input "38 250"
type input "38250"
type input "38 000"
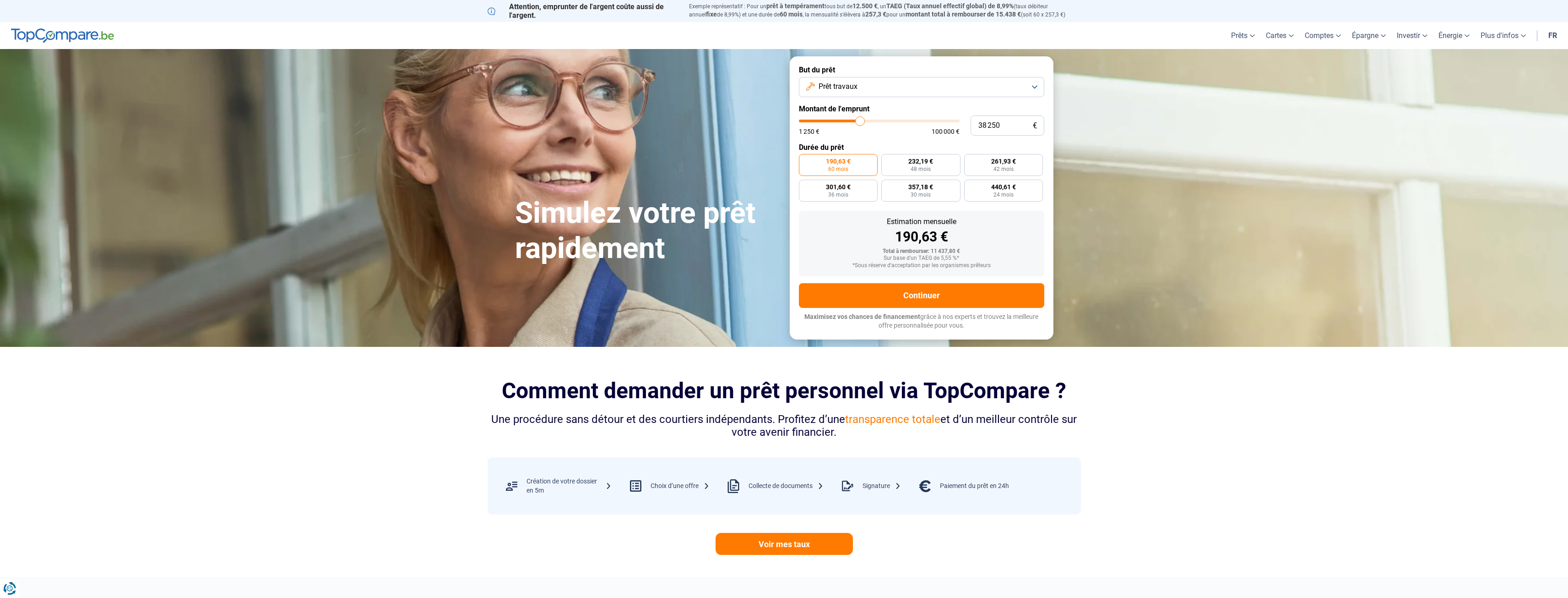
type input "38000"
type input "37 750"
type input "37750"
type input "37 250"
type input "37250"
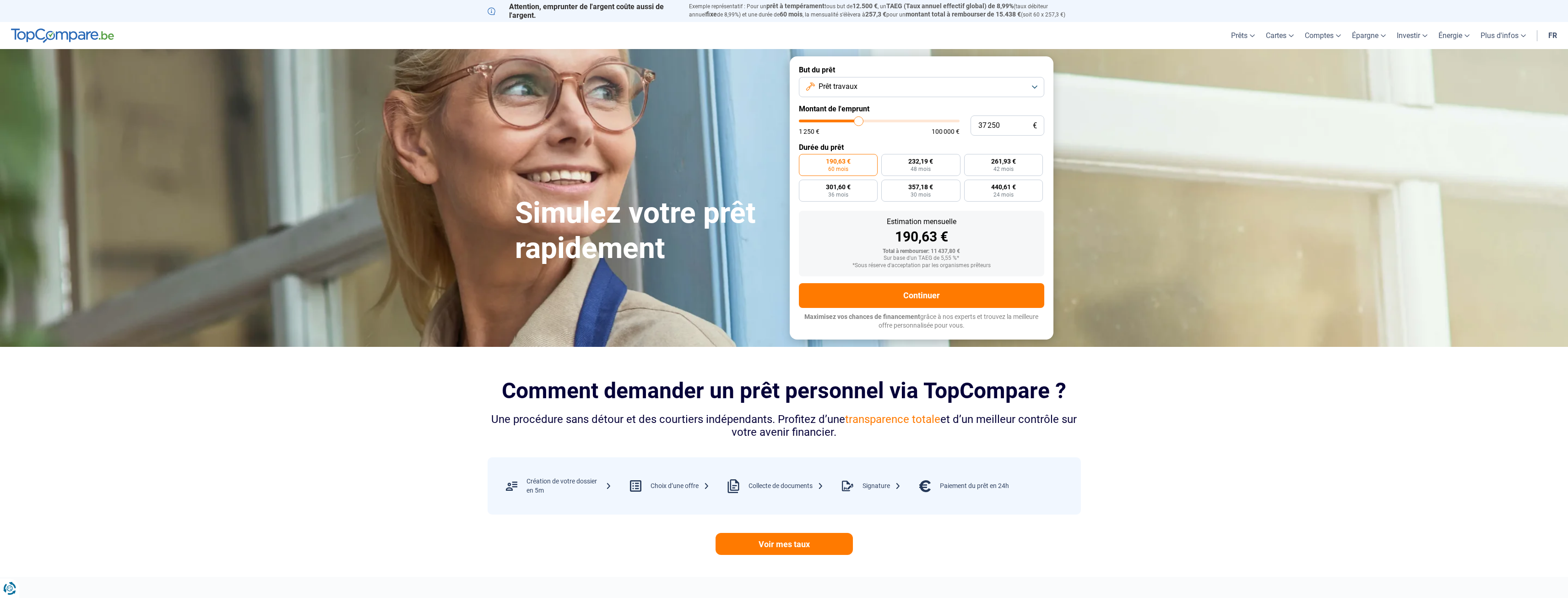
type input "36 750"
type input "36750"
type input "36 500"
type input "36500"
type input "36 250"
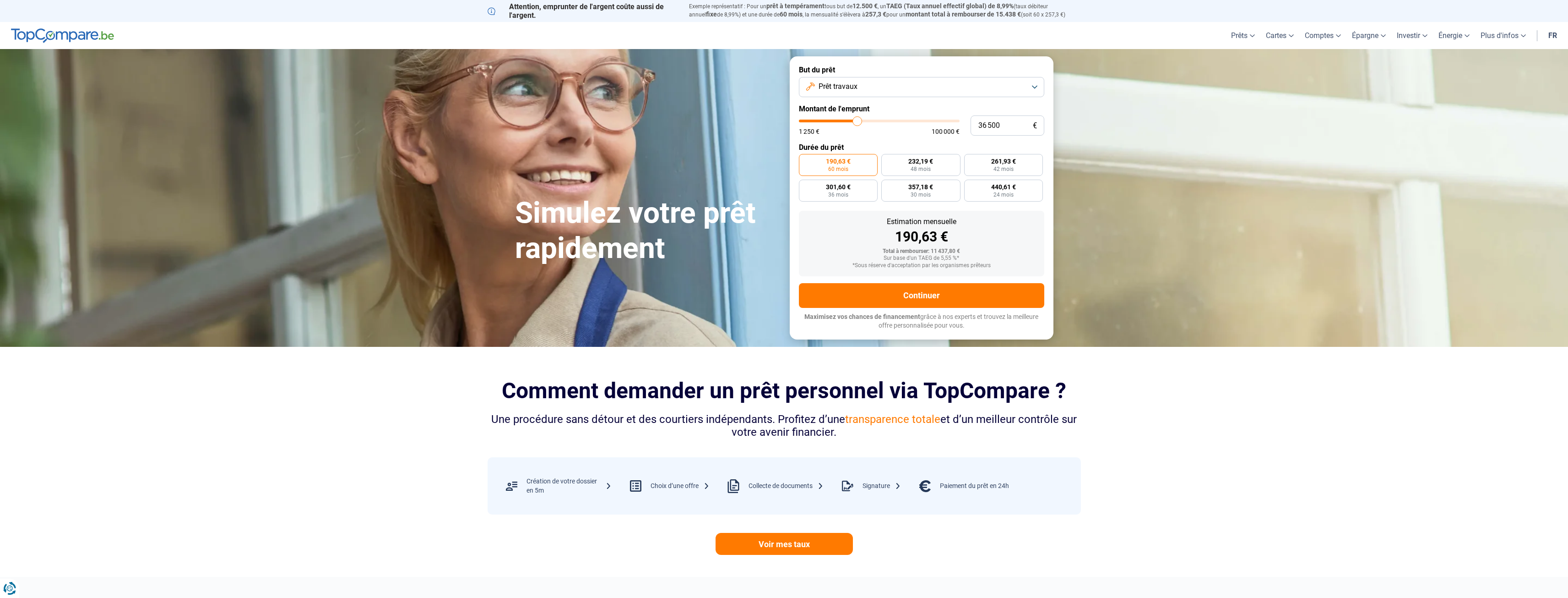
type input "36250"
type input "35 750"
type input "35750"
type input "35 500"
type input "35500"
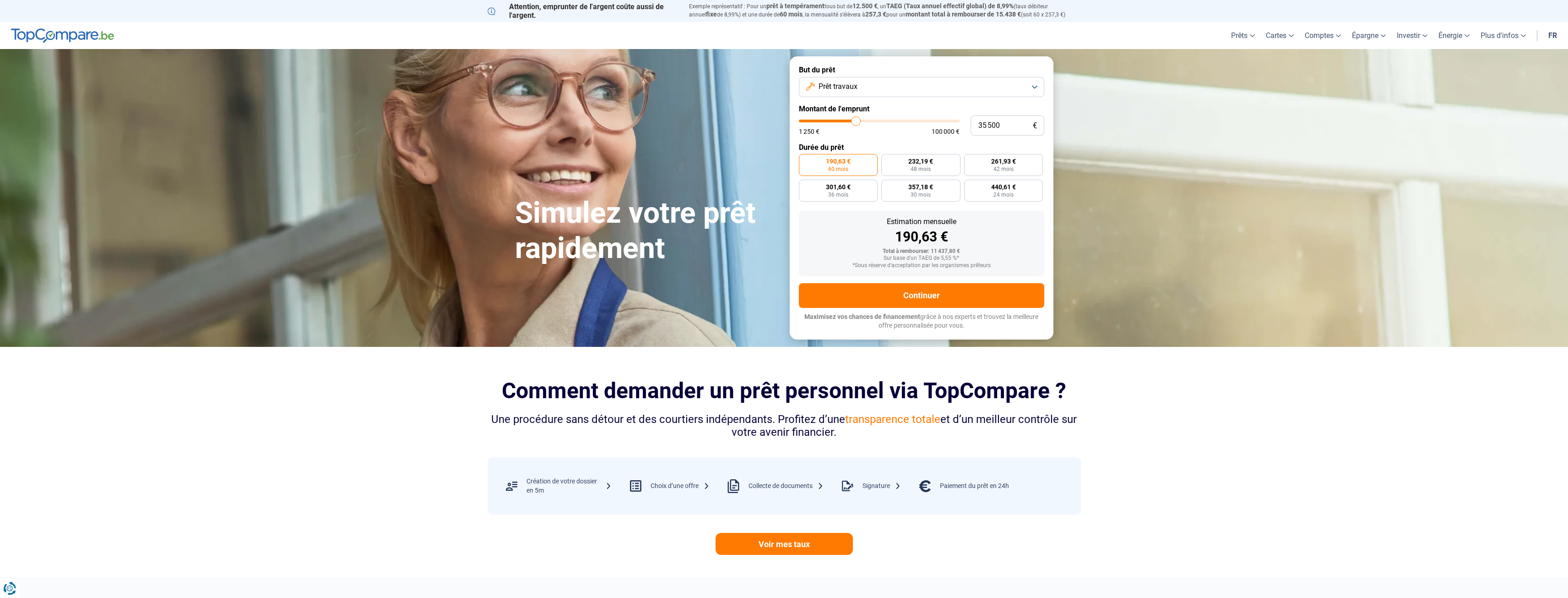
type input "35 250"
type input "35250"
type input "35 000"
type input "35000"
type input "34 750"
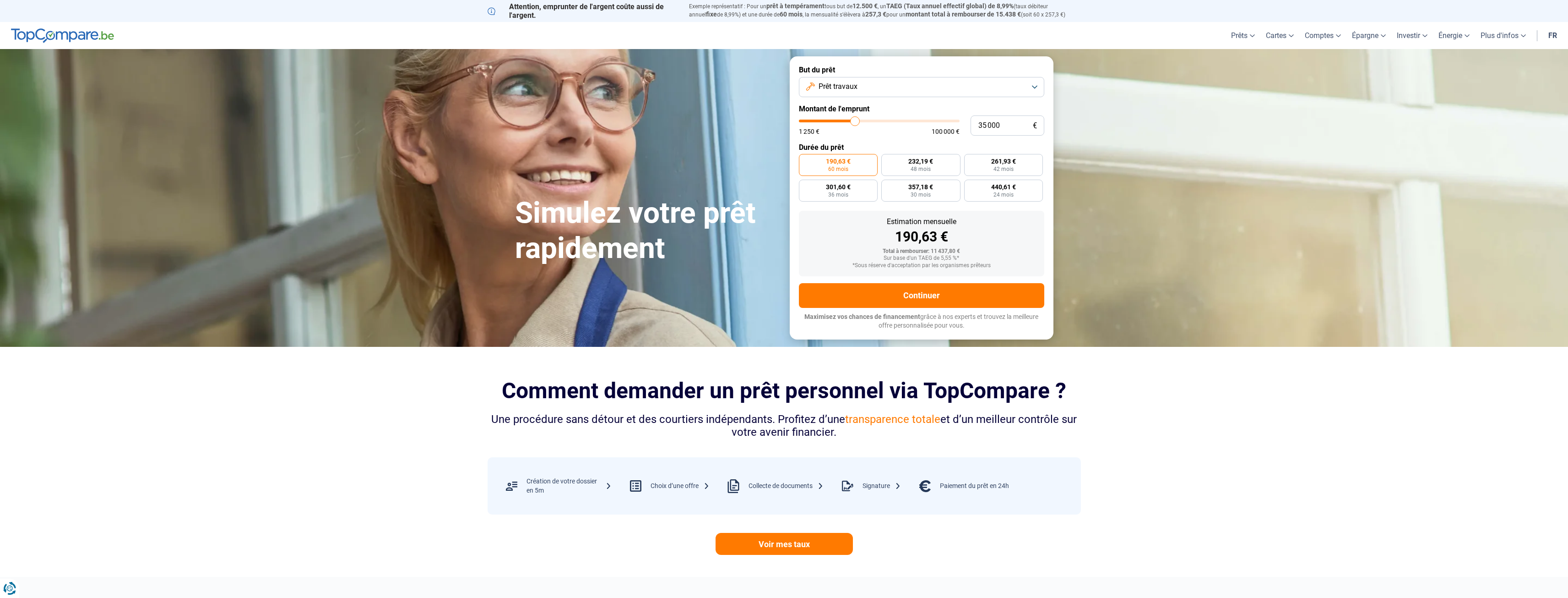
type input "34750"
type input "34 250"
type input "34250"
type input "34 000"
type input "34000"
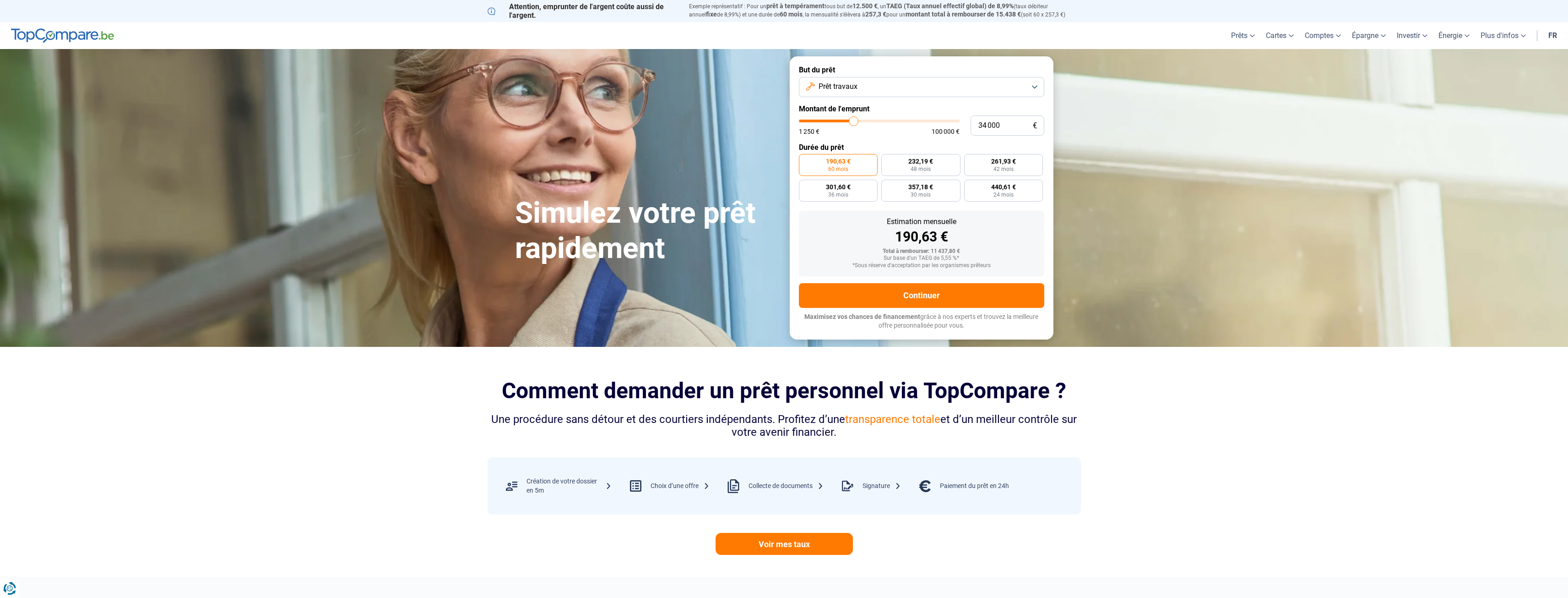
type input "33 750"
type input "33750"
drag, startPoint x: 821, startPoint y: 124, endPoint x: 848, endPoint y: 148, distance: 36.1
click at [848, 122] on input "range" at bounding box center [879, 120] width 161 height 3
drag, startPoint x: 1006, startPoint y: 126, endPoint x: 953, endPoint y: 128, distance: 53.0
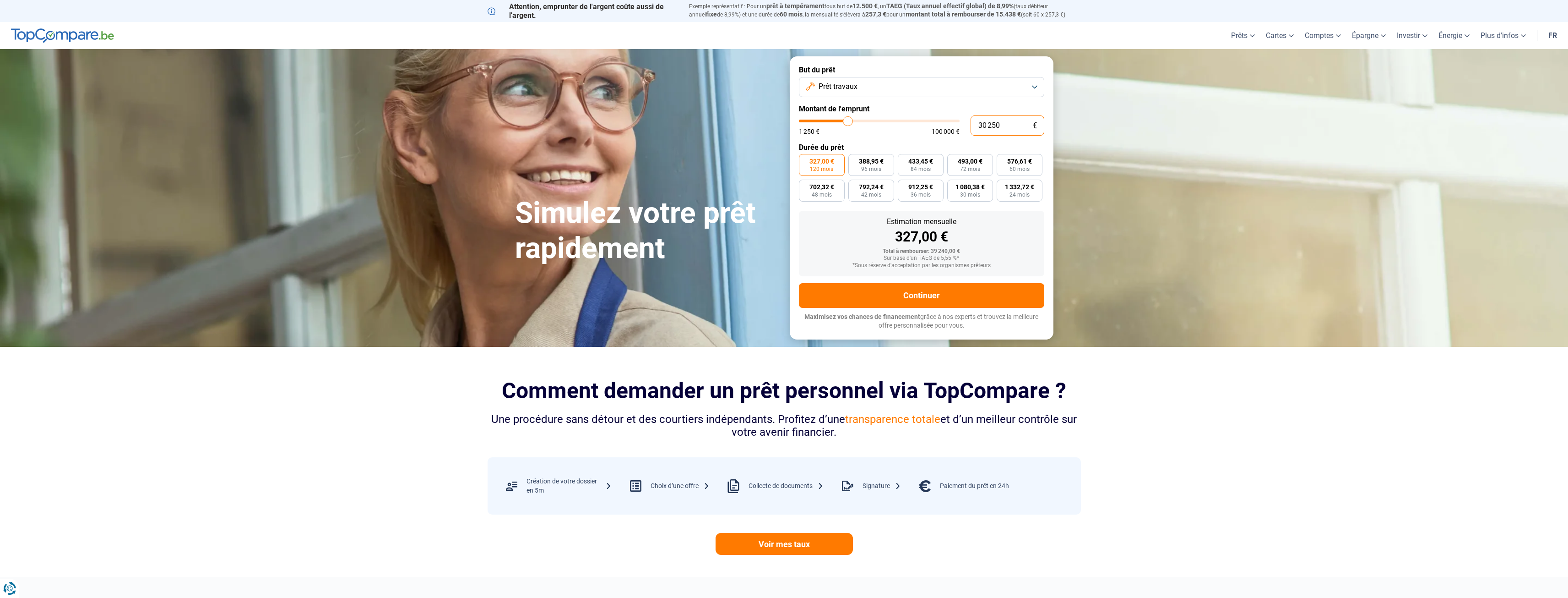
click at [953, 128] on div "30 250 € 1 250 € 100 000 €" at bounding box center [921, 125] width 245 height 20
click at [1018, 232] on div "324,30 €" at bounding box center [921, 236] width 230 height 13
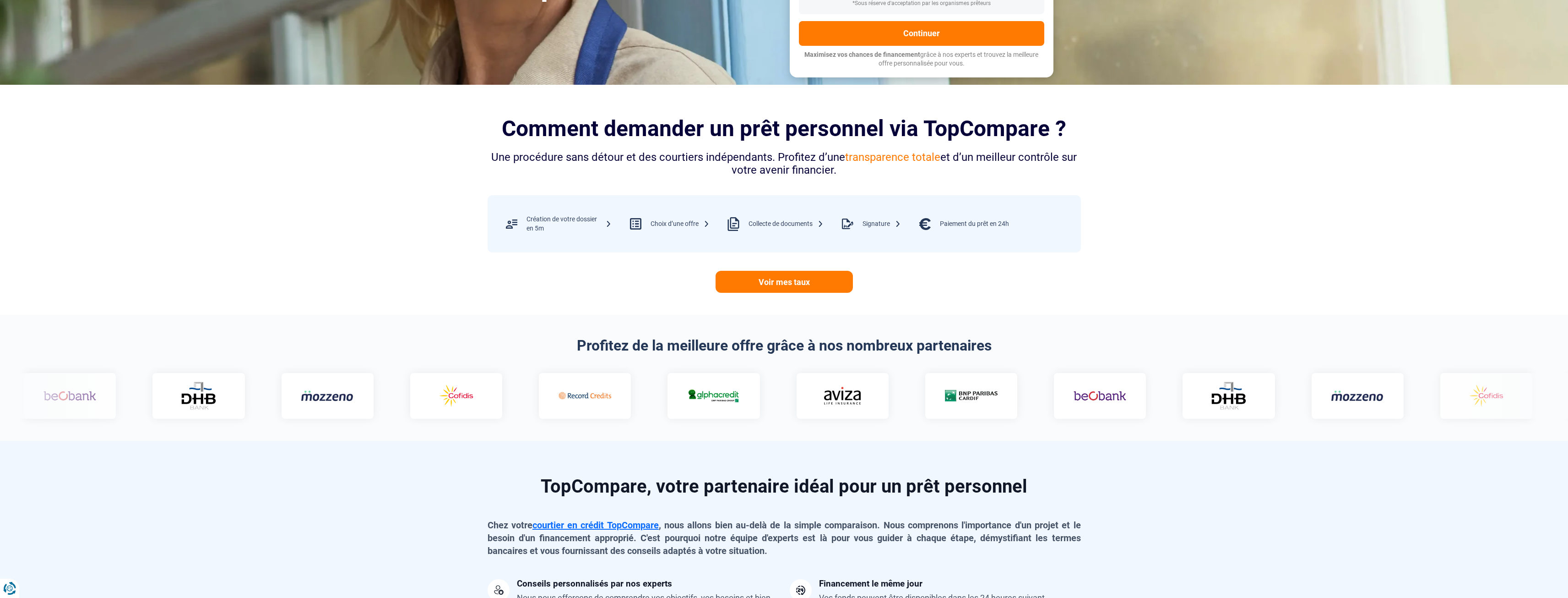
scroll to position [275, 0]
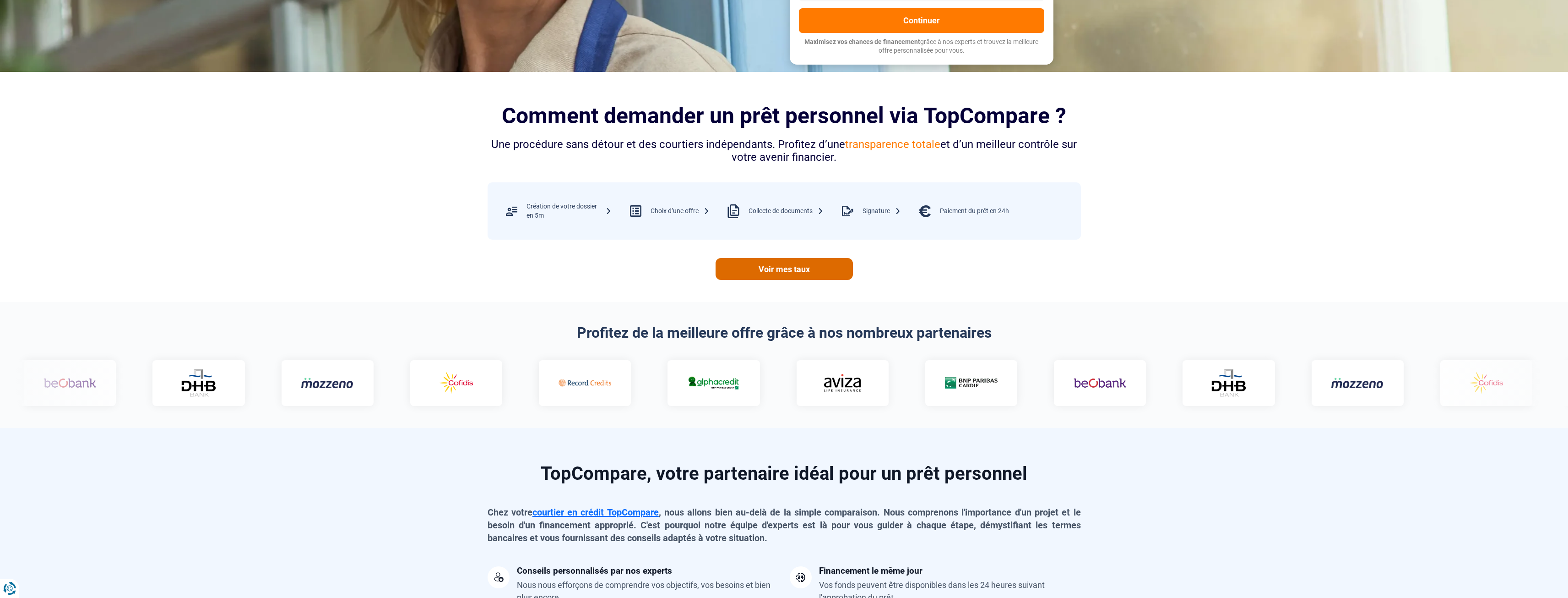
click at [746, 265] on link "Voir mes taux" at bounding box center [784, 269] width 137 height 22
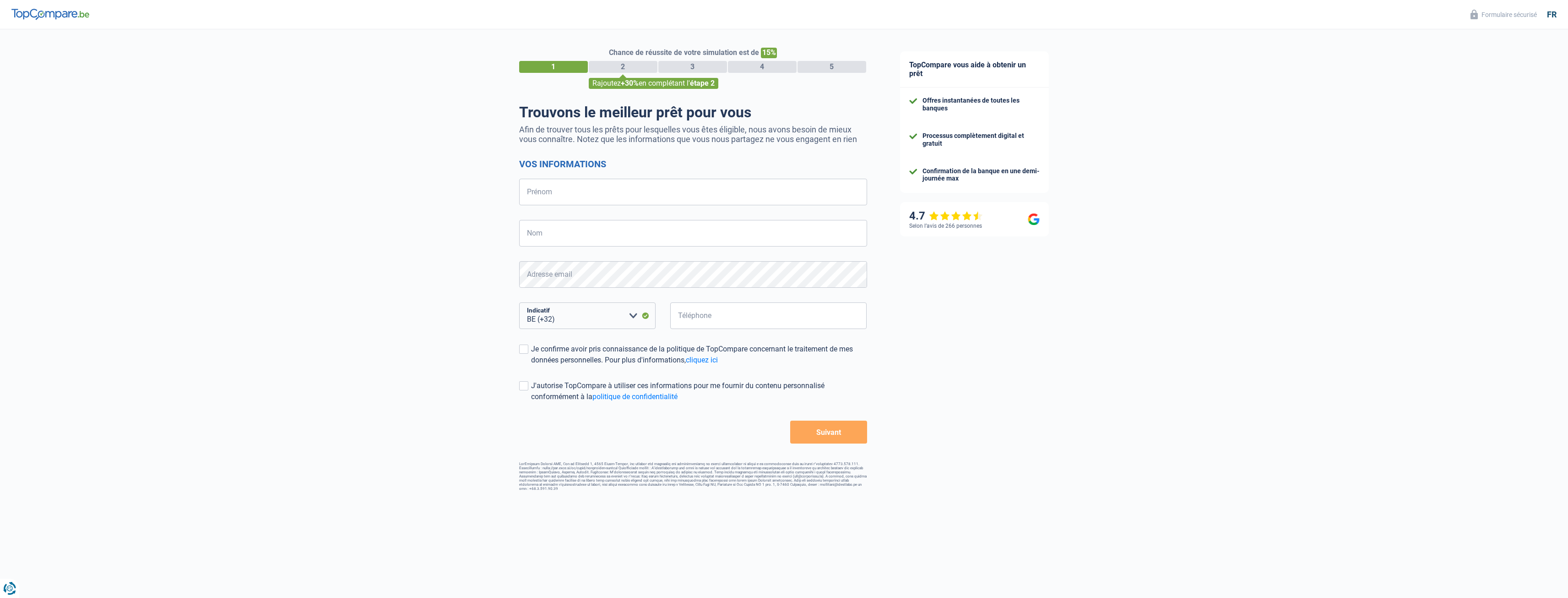
select select "32"
